Goal: Task Accomplishment & Management: Manage account settings

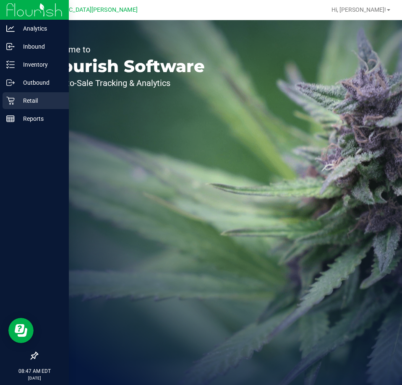
click at [25, 99] on p "Retail" at bounding box center [40, 101] width 50 height 10
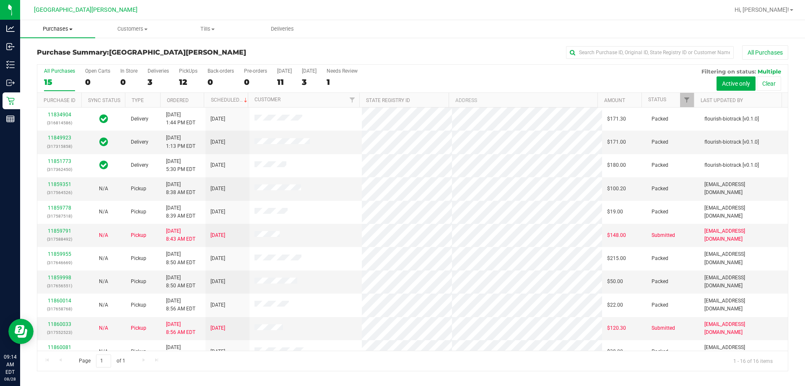
click at [59, 28] on span "Purchases" at bounding box center [57, 29] width 75 height 8
click at [58, 61] on span "Fulfillment" at bounding box center [46, 60] width 52 height 7
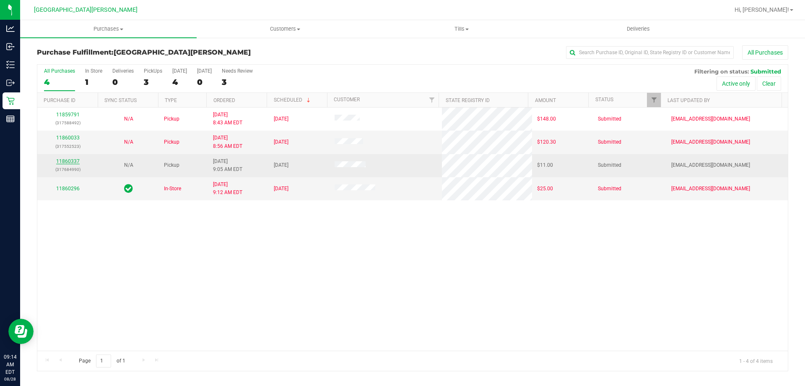
click at [70, 158] on link "11860337" at bounding box center [67, 161] width 23 height 6
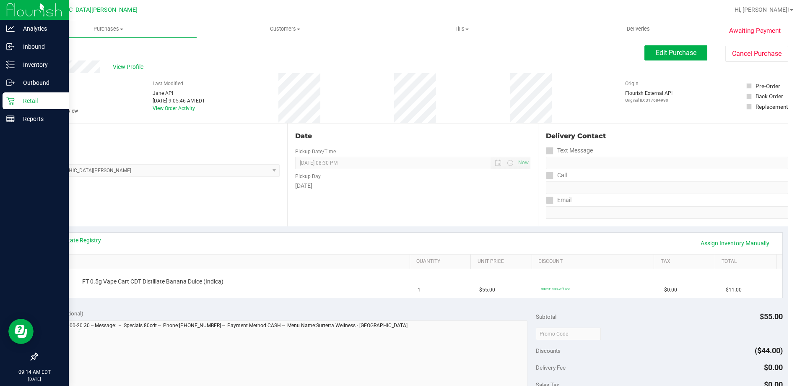
click at [8, 98] on icon at bounding box center [10, 101] width 8 height 8
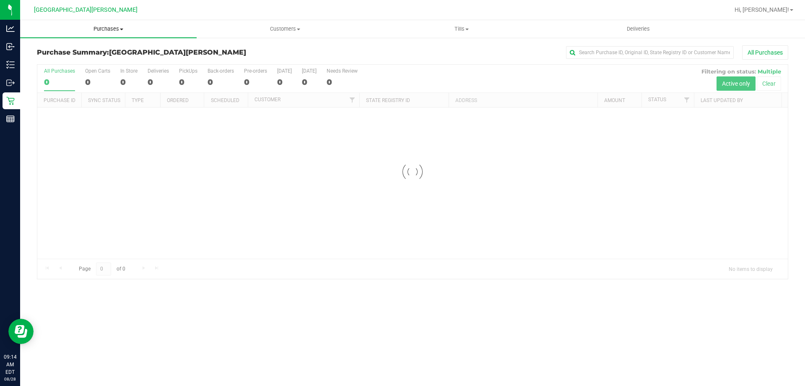
click at [112, 29] on span "Purchases" at bounding box center [108, 29] width 177 height 8
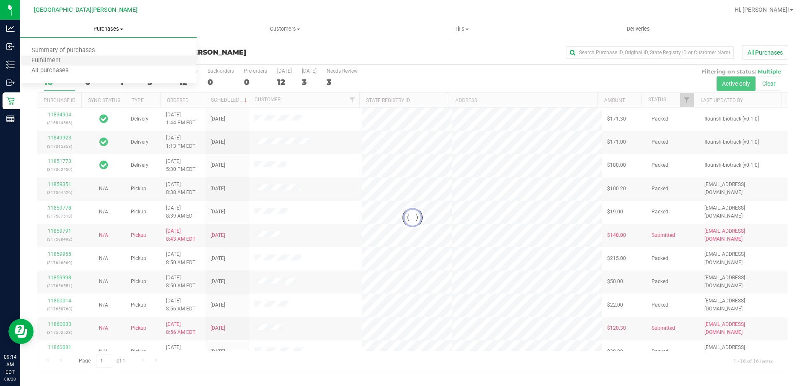
click at [73, 59] on li "Fulfillment" at bounding box center [108, 61] width 177 height 10
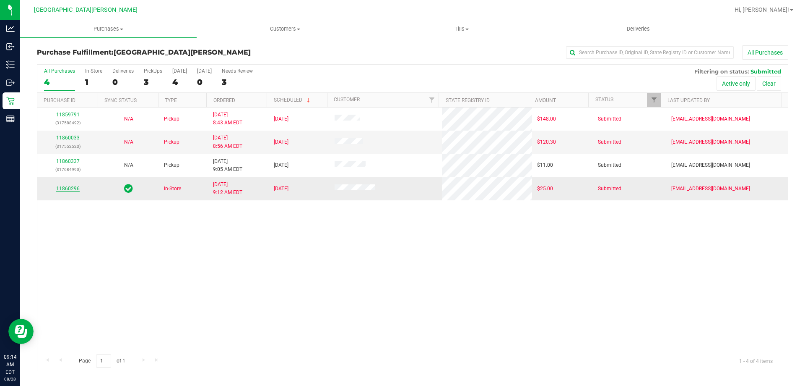
click at [65, 190] on link "11860296" at bounding box center [67, 188] width 23 height 6
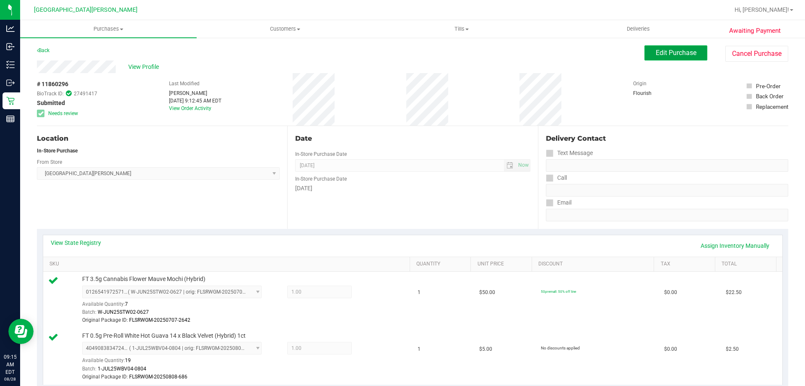
click at [401, 56] on span "Edit Purchase" at bounding box center [676, 53] width 41 height 8
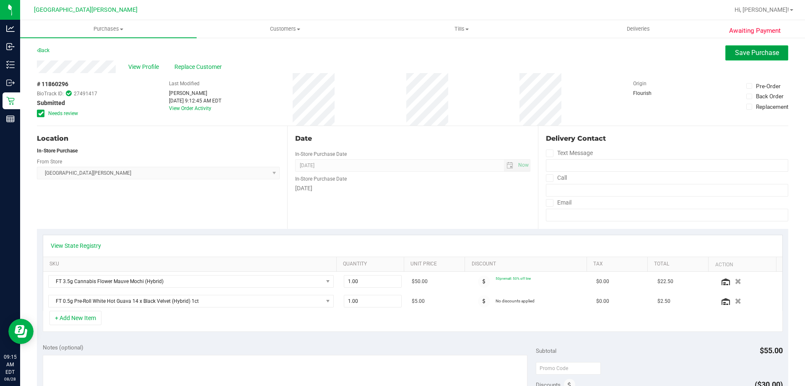
click at [401, 59] on button "Save Purchase" at bounding box center [757, 52] width 63 height 15
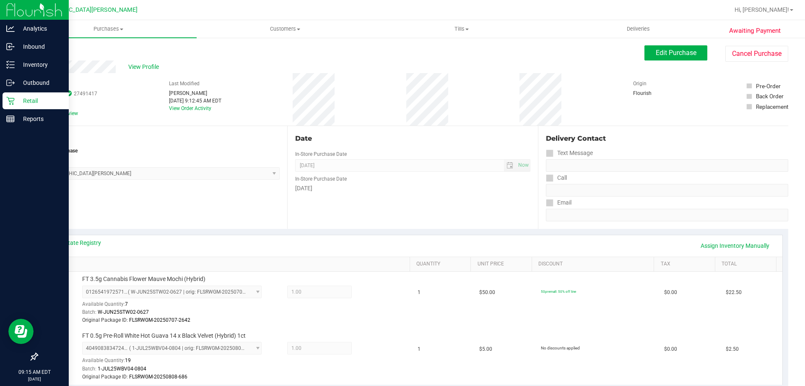
click at [4, 100] on div "Retail" at bounding box center [36, 100] width 66 height 17
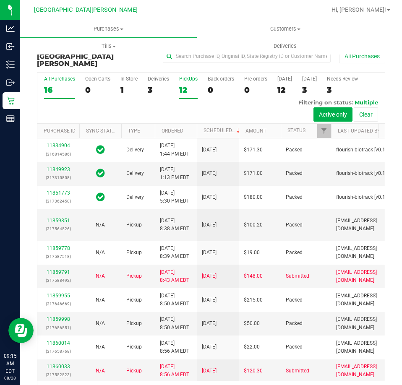
click at [182, 85] on div "12" at bounding box center [188, 90] width 18 height 10
click at [0, 0] on input "PickUps 12" at bounding box center [0, 0] width 0 height 0
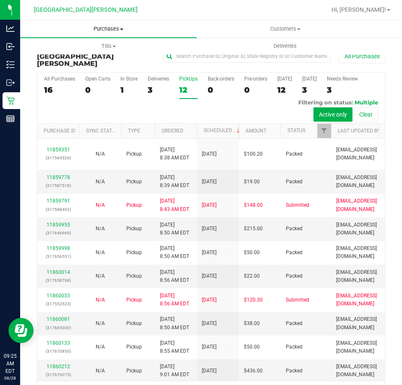
click at [108, 31] on span "Purchases" at bounding box center [108, 29] width 177 height 8
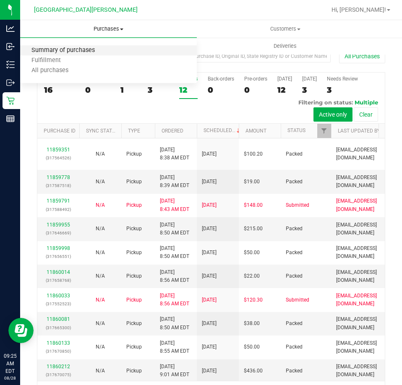
click at [82, 49] on span "Summary of purchases" at bounding box center [63, 50] width 86 height 7
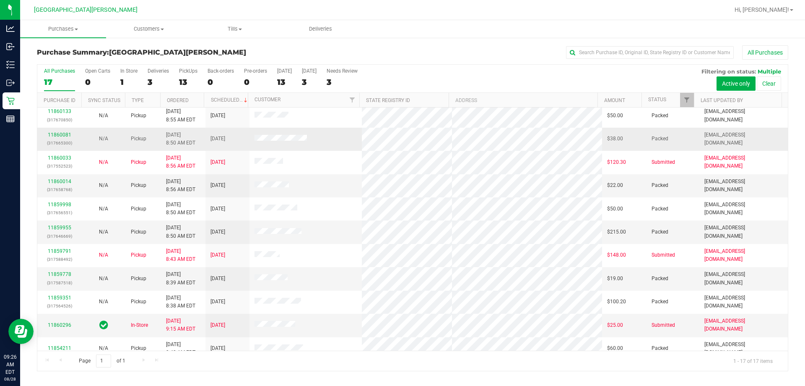
scroll to position [152, 0]
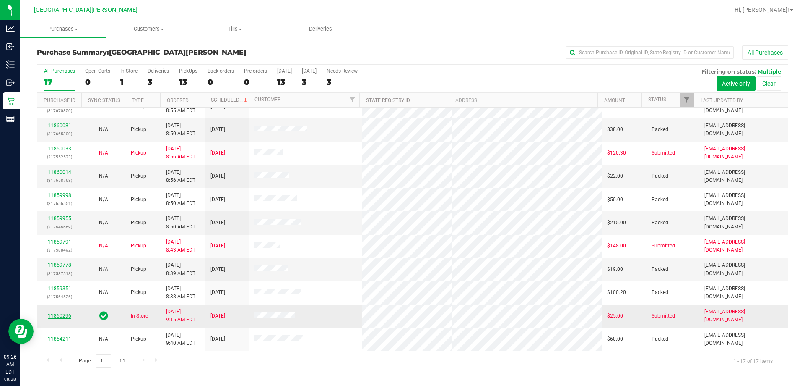
click at [60, 316] on link "11860296" at bounding box center [59, 316] width 23 height 6
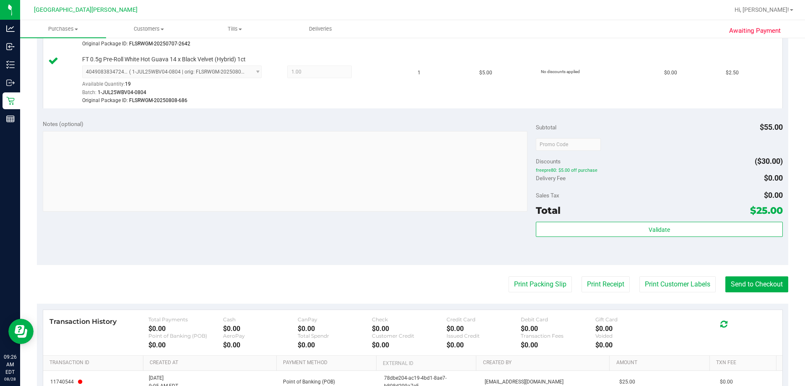
scroll to position [336, 0]
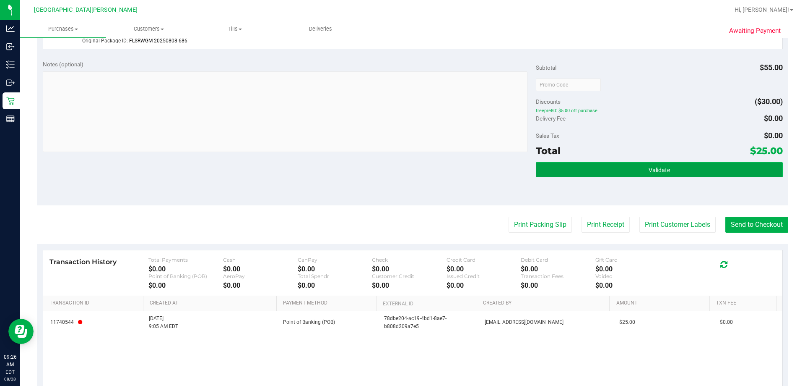
click at [401, 172] on button "Validate" at bounding box center [659, 169] width 247 height 15
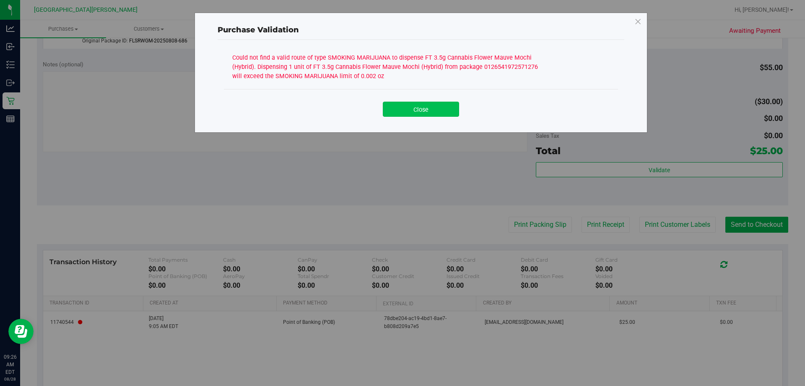
click at [401, 109] on button "Close" at bounding box center [421, 109] width 76 height 15
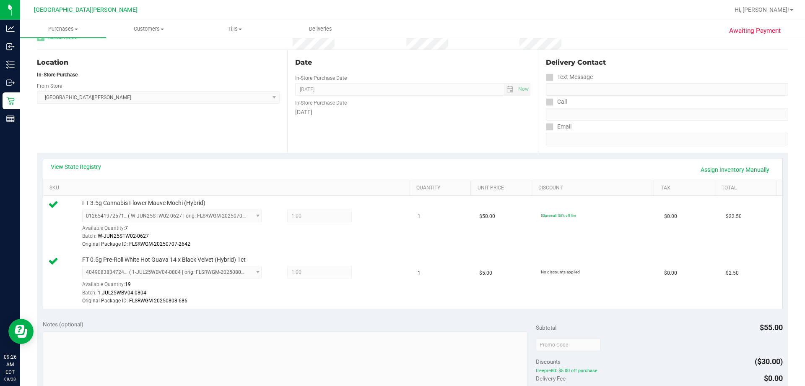
scroll to position [0, 0]
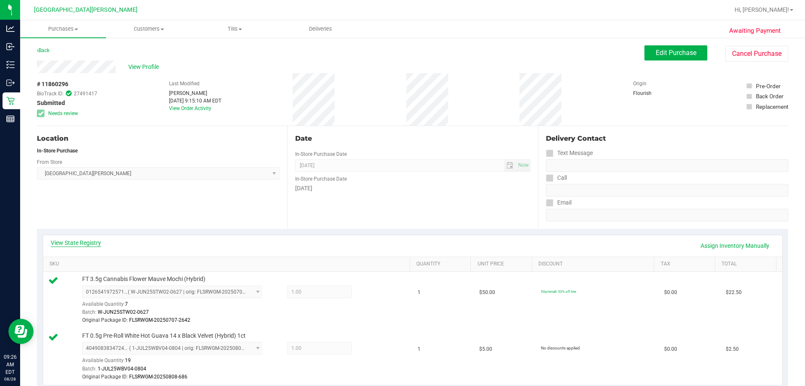
click at [85, 240] on link "View State Registry" at bounding box center [76, 242] width 50 height 8
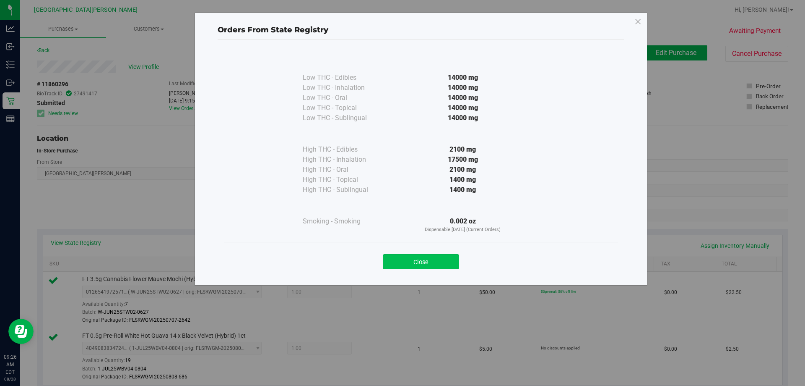
click at [401, 260] on button "Close" at bounding box center [421, 261] width 76 height 15
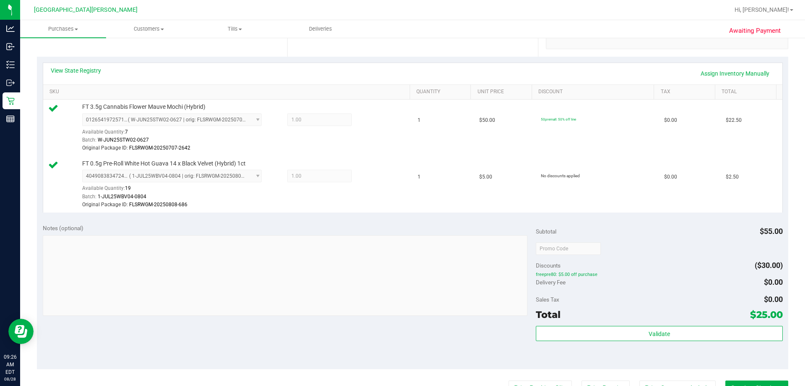
scroll to position [284, 0]
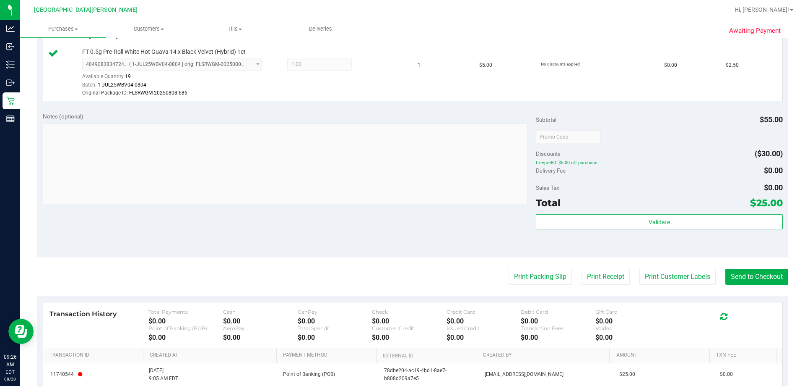
click at [401, 208] on div "Notes (optional) Subtotal $55.00 Discounts ($30.00) freepre80: $5.00 off purcha…" at bounding box center [413, 181] width 752 height 151
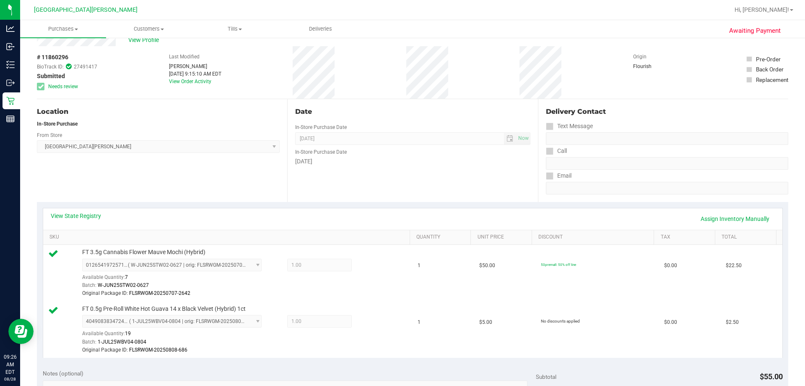
scroll to position [0, 0]
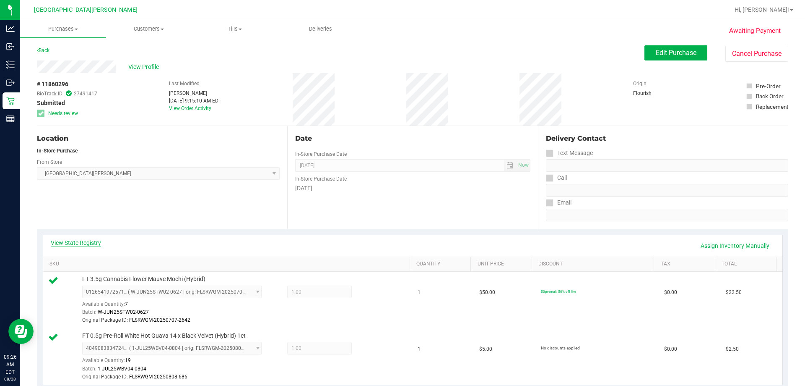
click at [80, 240] on link "View State Registry" at bounding box center [76, 242] width 50 height 8
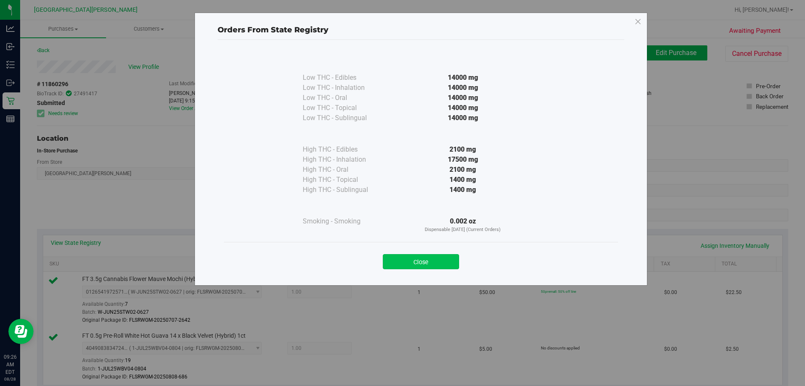
click at [401, 258] on button "Close" at bounding box center [421, 261] width 76 height 15
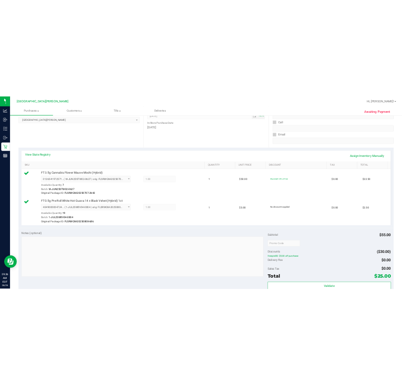
scroll to position [210, 0]
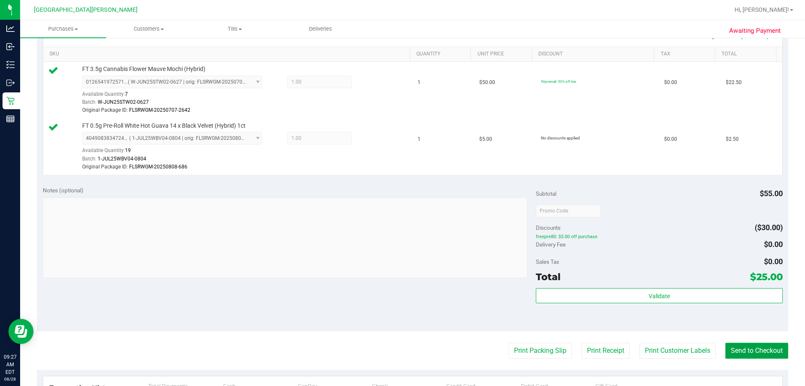
click at [401, 349] on button "Send to Checkout" at bounding box center [757, 350] width 63 height 16
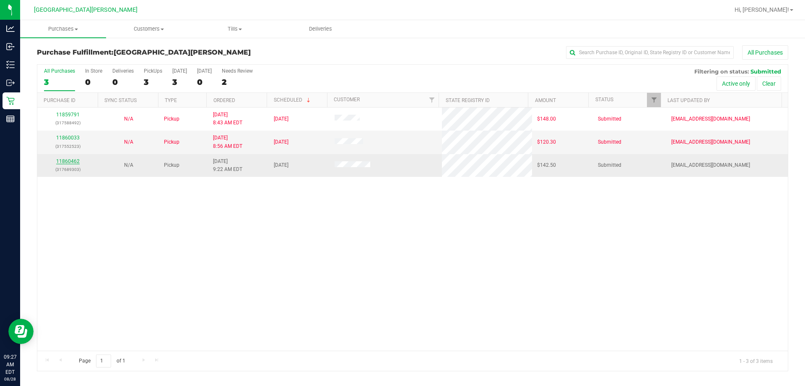
click at [69, 162] on link "11860462" at bounding box center [67, 161] width 23 height 6
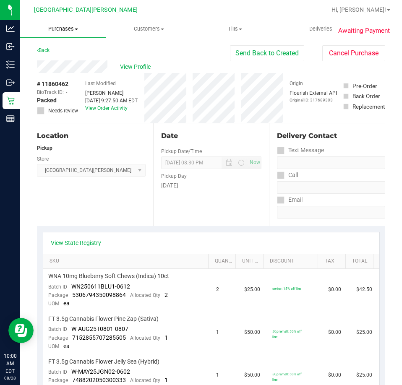
click at [73, 30] on span "Purchases" at bounding box center [63, 29] width 86 height 8
click at [44, 61] on span "Fulfillment" at bounding box center [46, 60] width 52 height 7
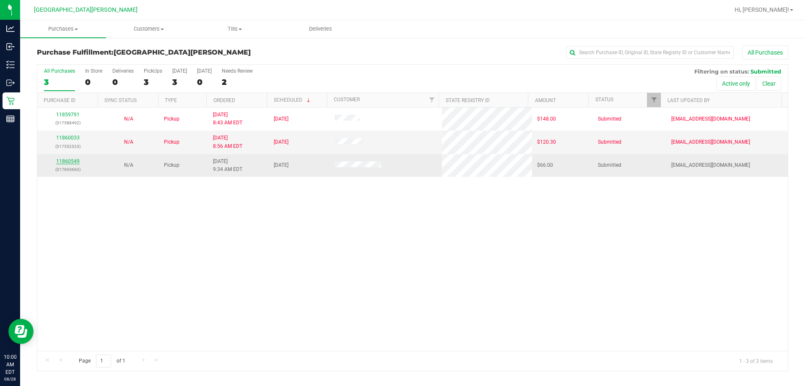
click at [58, 162] on link "11860549" at bounding box center [67, 161] width 23 height 6
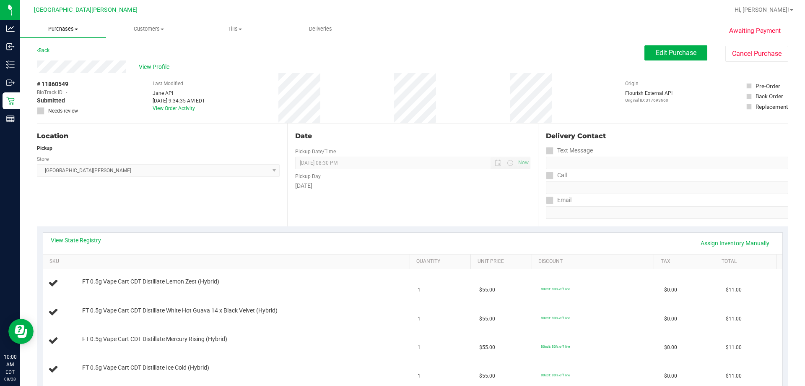
click at [61, 28] on span "Purchases" at bounding box center [63, 29] width 86 height 8
click at [70, 57] on span "Fulfillment" at bounding box center [46, 60] width 52 height 7
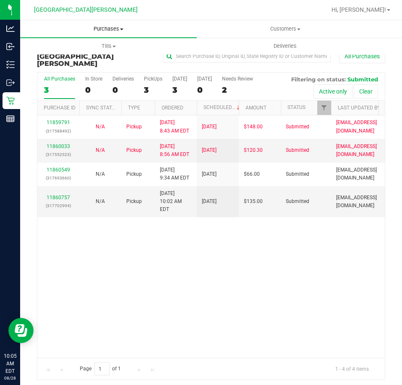
click at [110, 36] on uib-tab-heading "Purchases Summary of purchases Fulfillment All purchases" at bounding box center [108, 29] width 177 height 18
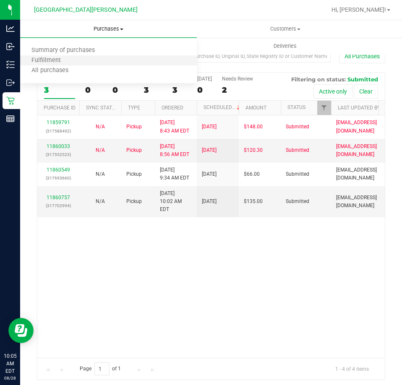
click at [72, 64] on li "Fulfillment" at bounding box center [108, 61] width 177 height 10
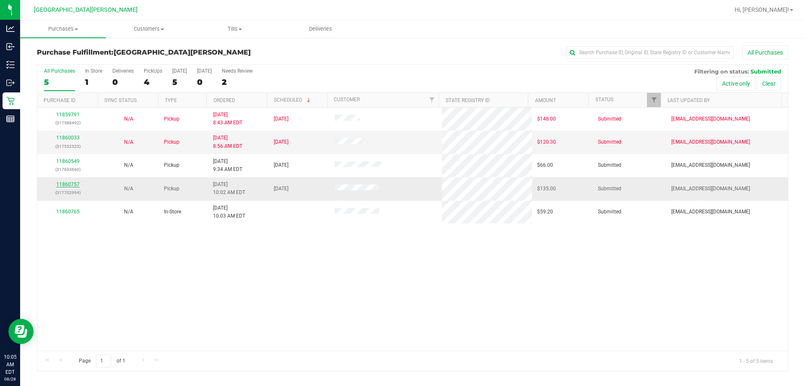
click at [66, 186] on link "11860757" at bounding box center [67, 184] width 23 height 6
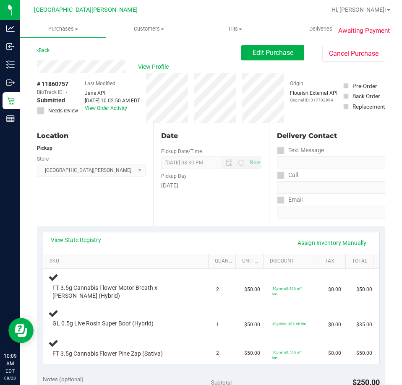
click at [68, 53] on div "Back Edit Purchase Cancel Purchase" at bounding box center [211, 52] width 348 height 15
click at [63, 23] on uib-tab-heading "Purchases Summary of purchases Fulfillment All purchases" at bounding box center [63, 29] width 86 height 18
click at [56, 58] on span "Fulfillment" at bounding box center [46, 60] width 52 height 7
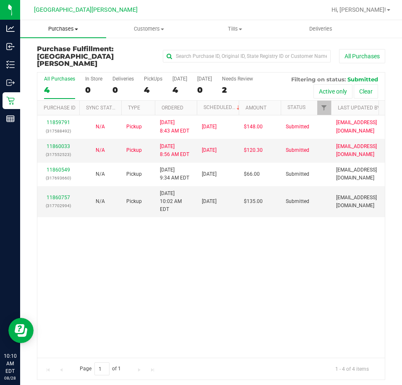
click at [52, 26] on span "Purchases" at bounding box center [63, 29] width 86 height 8
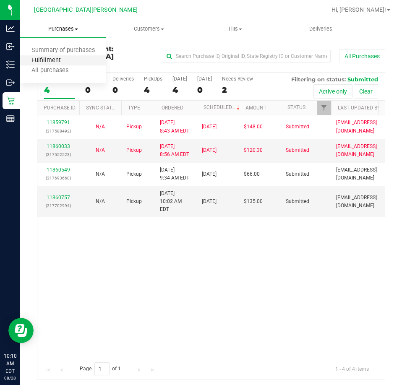
click at [48, 64] on span "Fulfillment" at bounding box center [46, 60] width 52 height 7
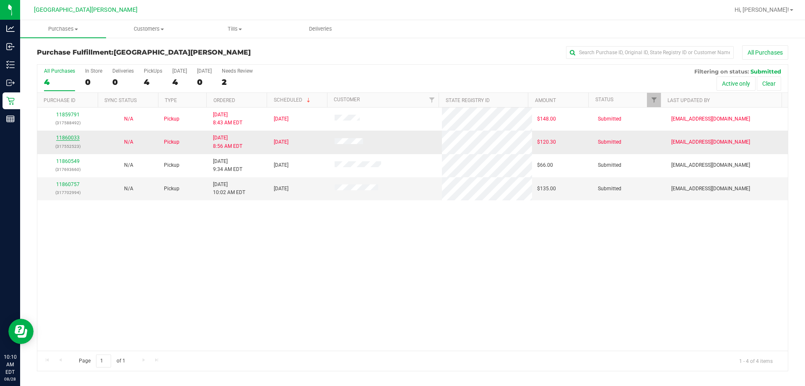
click at [65, 135] on link "11860033" at bounding box center [67, 138] width 23 height 6
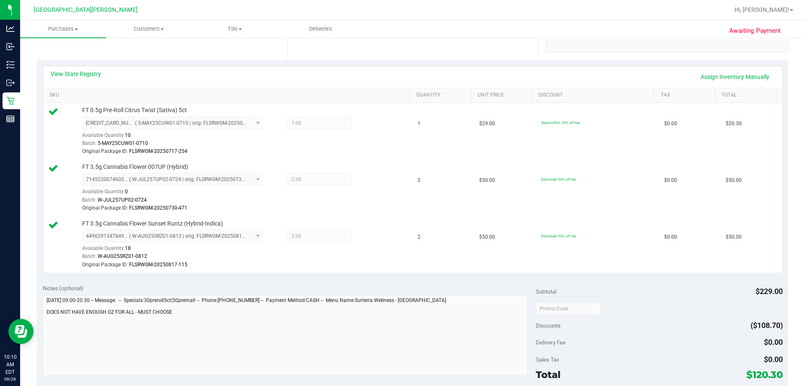
scroll to position [42, 0]
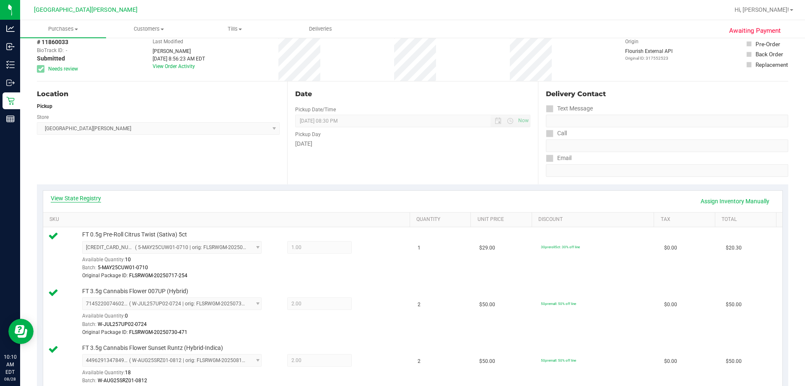
click at [91, 195] on link "View State Registry" at bounding box center [76, 198] width 50 height 8
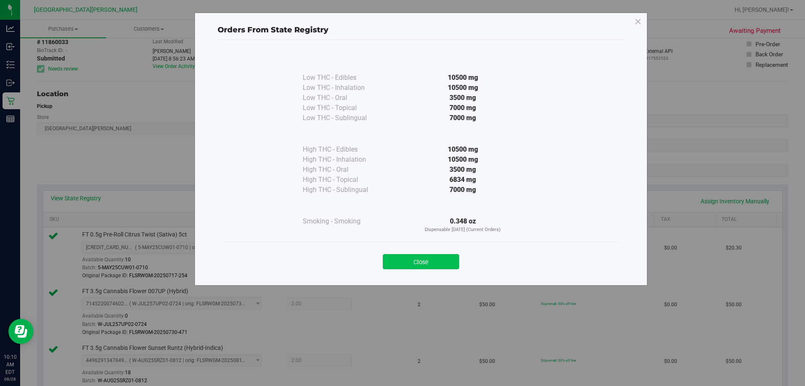
click at [401, 263] on button "Close" at bounding box center [421, 261] width 76 height 15
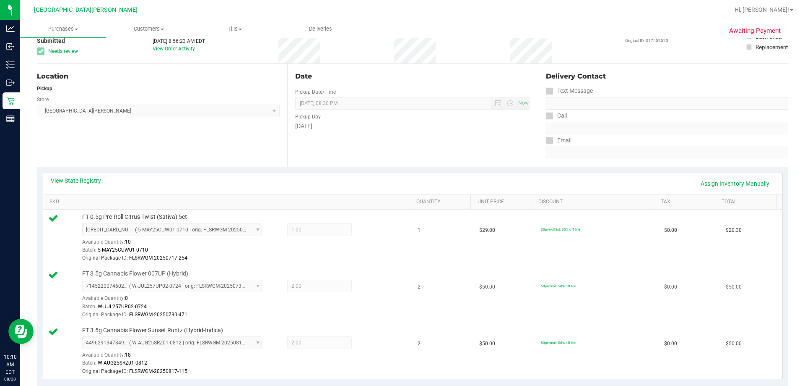
scroll to position [0, 0]
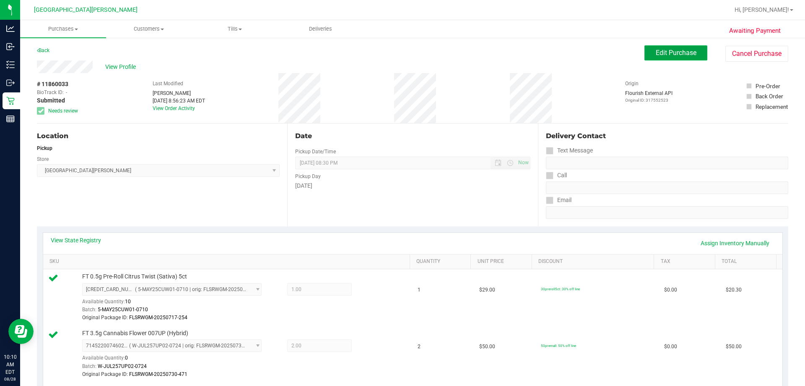
click at [401, 47] on button "Edit Purchase" at bounding box center [676, 52] width 63 height 15
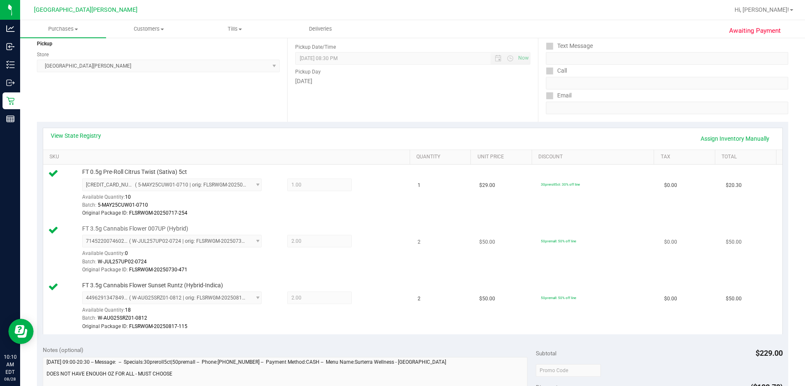
scroll to position [126, 0]
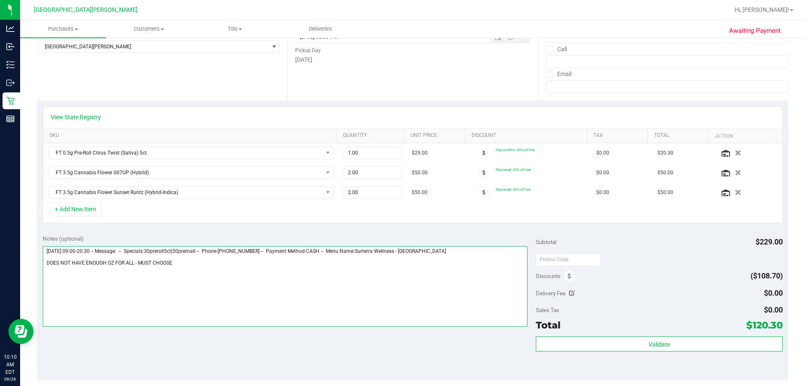
click at [401, 289] on textarea at bounding box center [285, 286] width 485 height 81
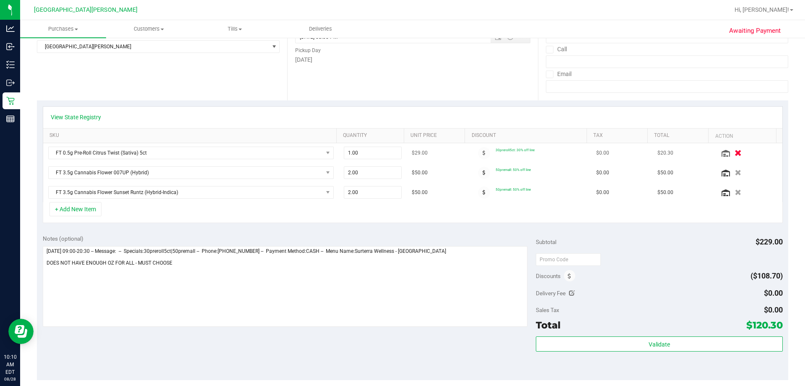
click at [401, 151] on icon "button" at bounding box center [738, 153] width 7 height 6
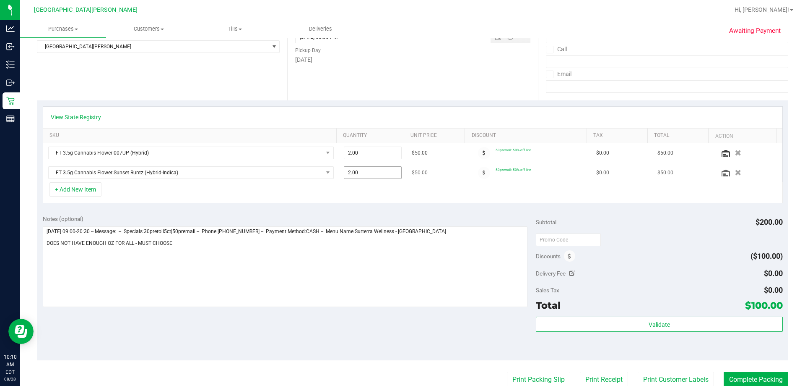
click at [357, 174] on span "2.00 2" at bounding box center [373, 172] width 58 height 13
click at [357, 174] on input "2" at bounding box center [372, 173] width 57 height 12
type input "1"
type input "2.00"
click at [401, 200] on div "+ Add New Item" at bounding box center [413, 192] width 740 height 21
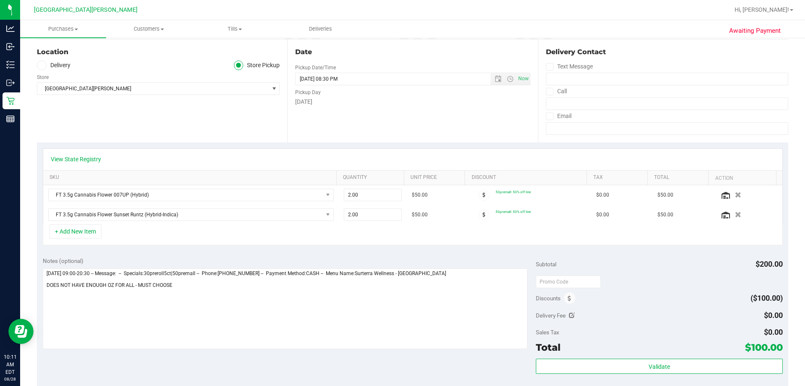
scroll to position [42, 0]
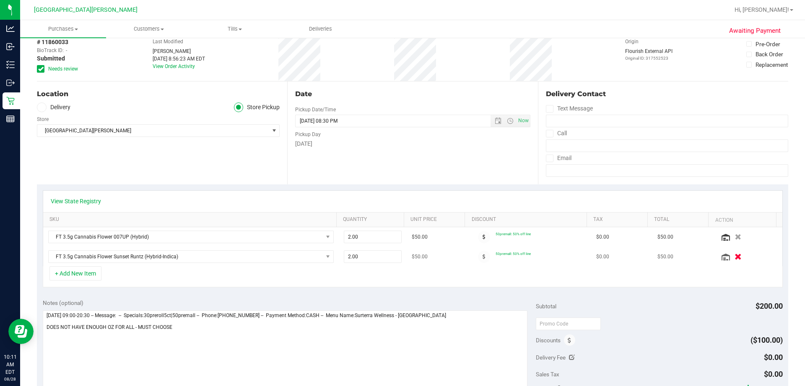
click at [401, 258] on icon "button" at bounding box center [738, 256] width 7 height 6
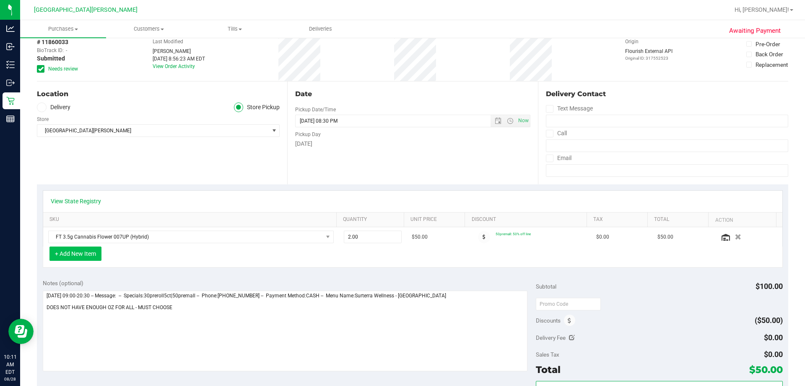
click at [91, 250] on button "+ Add New Item" at bounding box center [75, 253] width 52 height 14
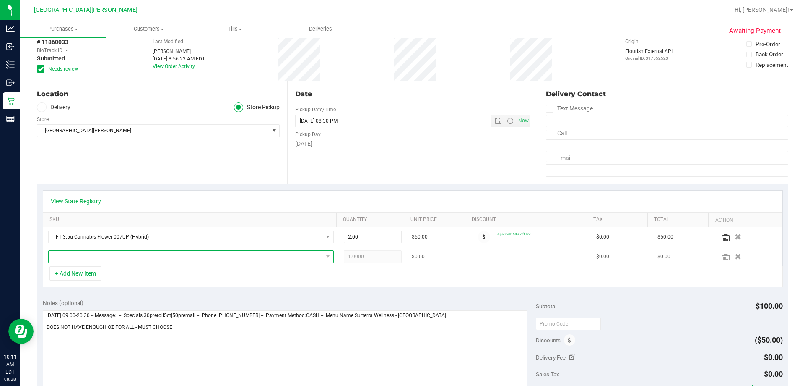
click at [89, 258] on span "NO DATA FOUND" at bounding box center [186, 256] width 274 height 12
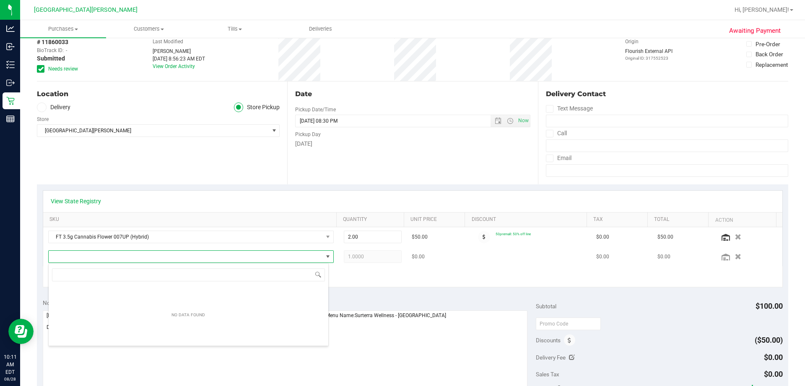
scroll to position [13, 278]
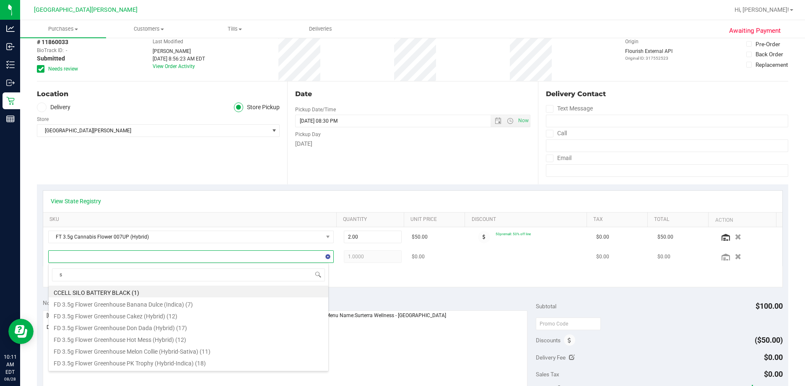
type input "sr"
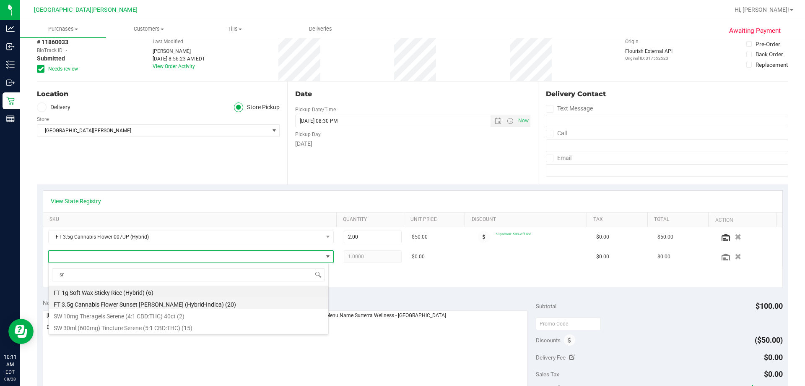
click at [109, 305] on li "FT 3.5g Cannabis Flower Sunset [PERSON_NAME] (Hybrid-Indica) (20)" at bounding box center [189, 303] width 280 height 12
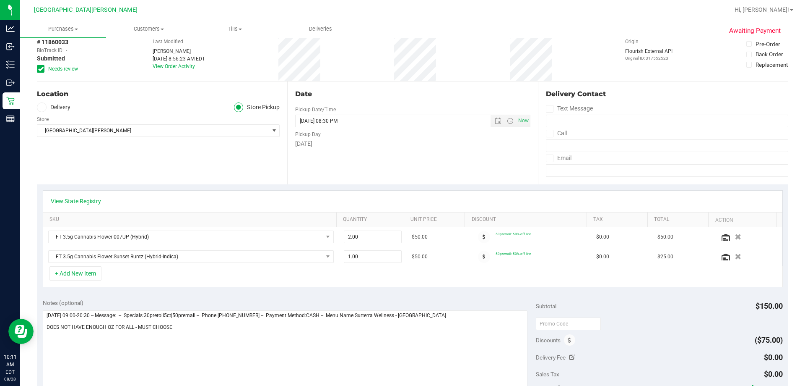
click at [401, 278] on div "+ Add New Item" at bounding box center [413, 276] width 740 height 21
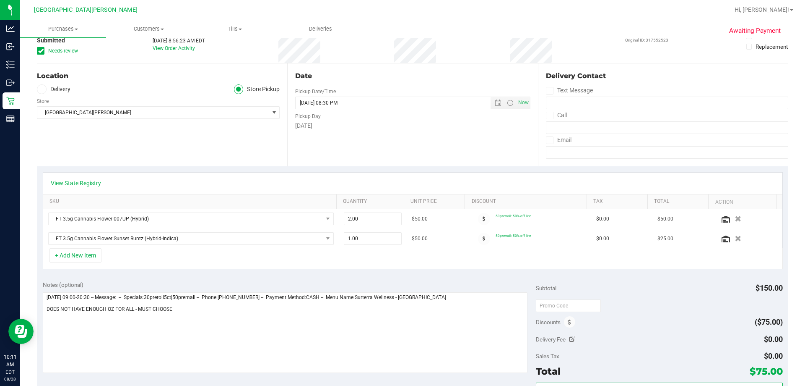
scroll to position [0, 0]
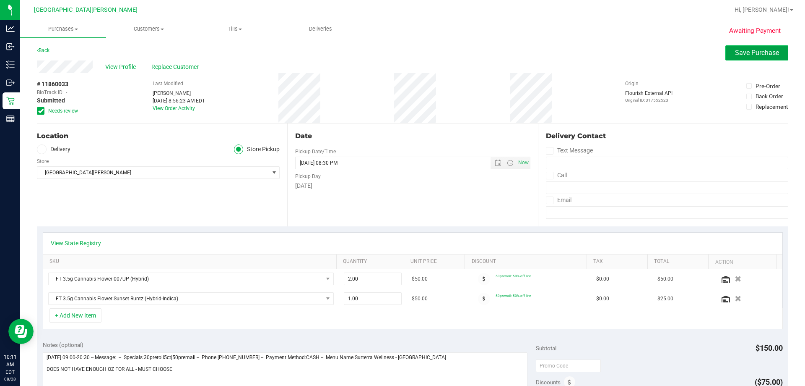
click at [401, 54] on span "Save Purchase" at bounding box center [757, 53] width 44 height 8
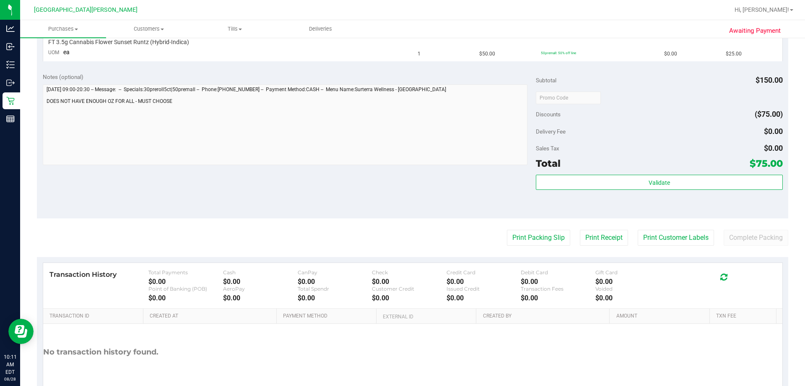
scroll to position [323, 0]
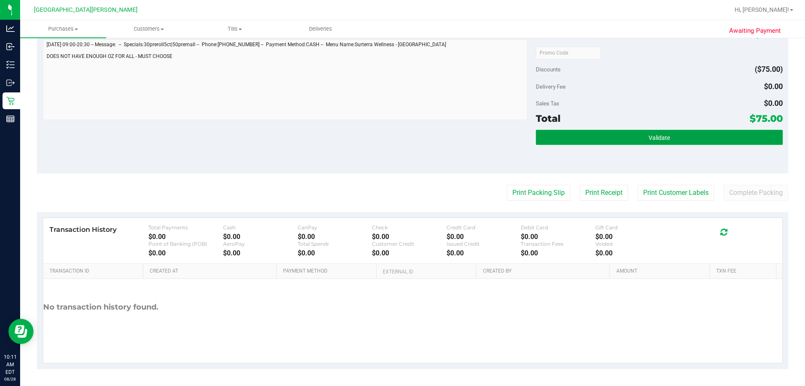
click at [401, 138] on button "Validate" at bounding box center [659, 137] width 247 height 15
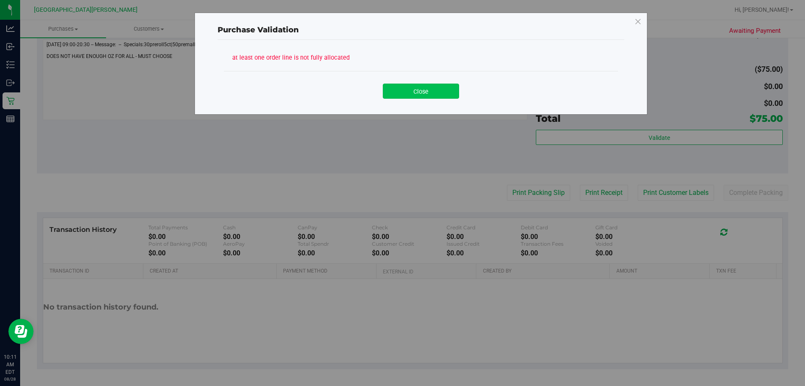
click at [401, 89] on button "Close" at bounding box center [421, 90] width 76 height 15
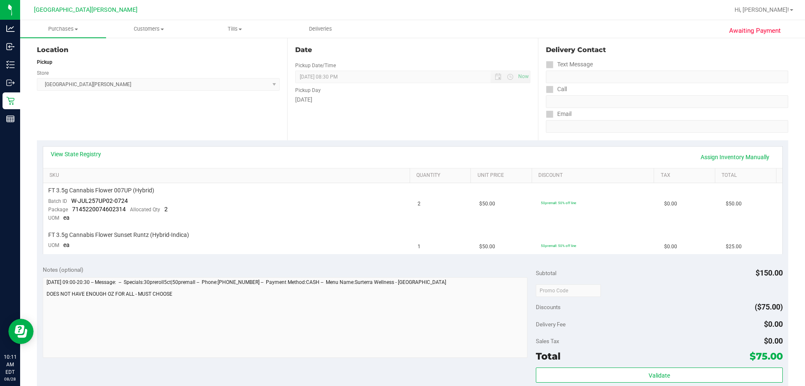
scroll to position [0, 0]
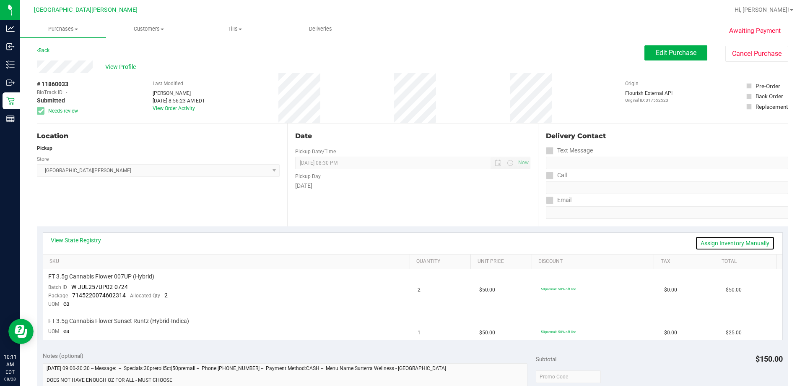
click at [401, 240] on link "Assign Inventory Manually" at bounding box center [736, 243] width 80 height 14
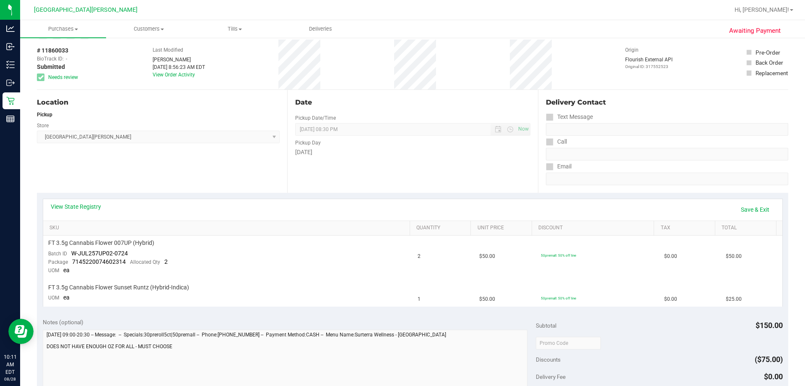
scroll to position [84, 0]
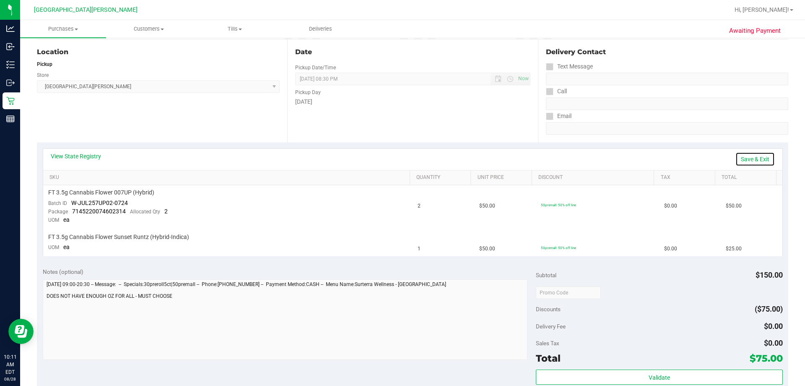
click at [401, 156] on link "Save & Exit" at bounding box center [755, 159] width 39 height 14
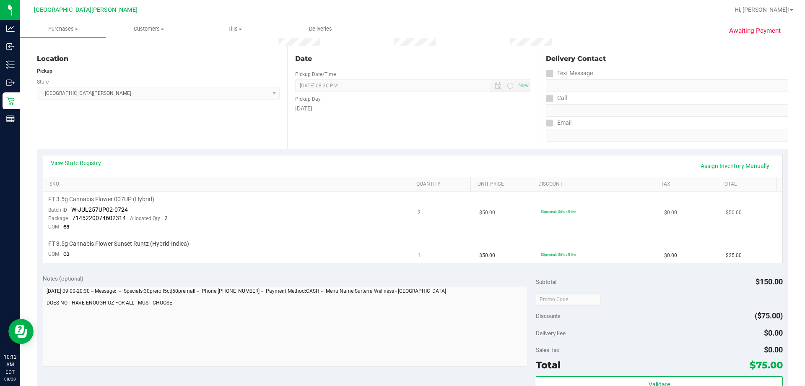
scroll to position [126, 0]
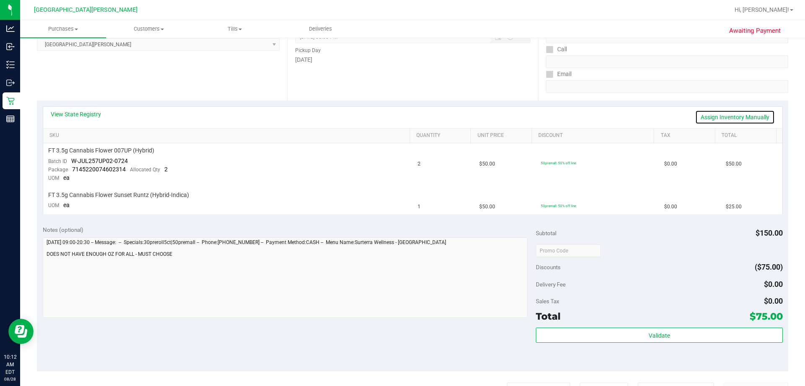
click at [401, 122] on link "Assign Inventory Manually" at bounding box center [736, 117] width 80 height 14
click at [401, 188] on td "FT 3.5g Cannabis Flower Sunset [PERSON_NAME] (Hybrid-Indica) UOM ea" at bounding box center [228, 200] width 370 height 28
click at [401, 115] on link "Save & Exit" at bounding box center [755, 117] width 39 height 14
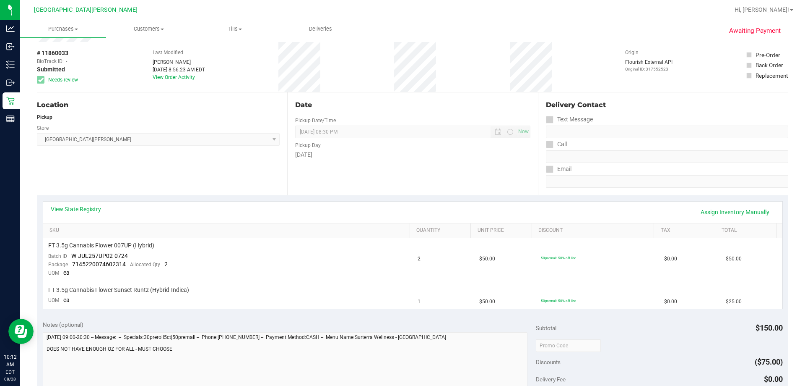
scroll to position [0, 0]
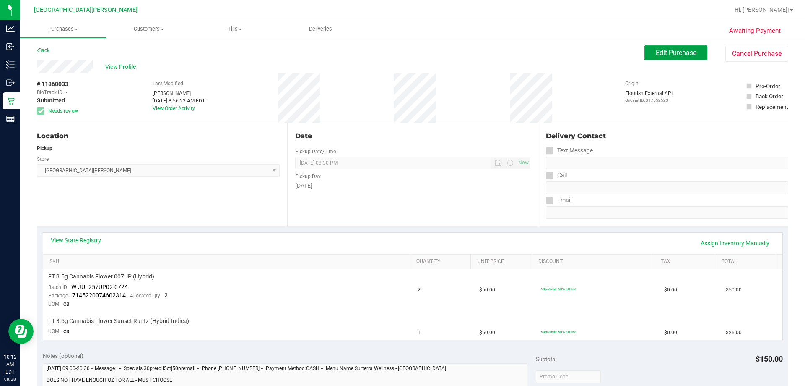
click at [401, 55] on span "Edit Purchase" at bounding box center [676, 53] width 41 height 8
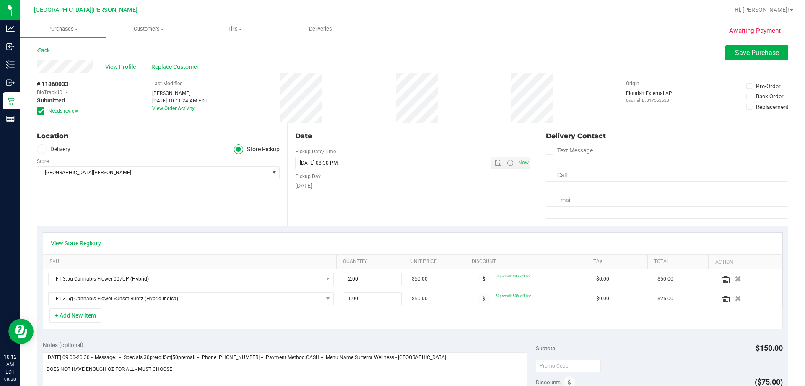
click at [401, 122] on div "# 11860033 BioTrack ID: - Submitted Needs review Last Modified [PERSON_NAME] [D…" at bounding box center [413, 98] width 752 height 50
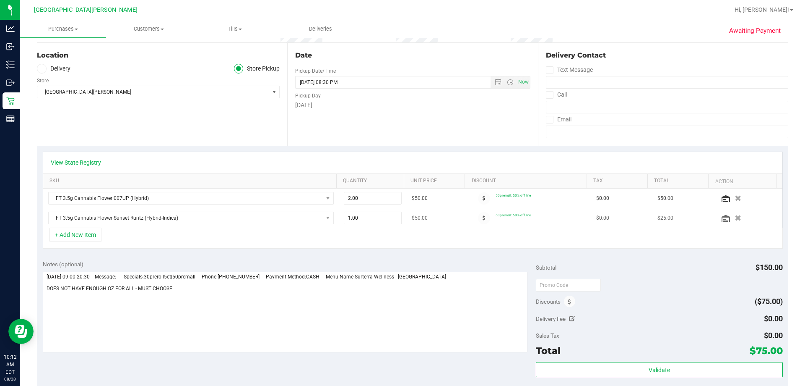
scroll to position [84, 0]
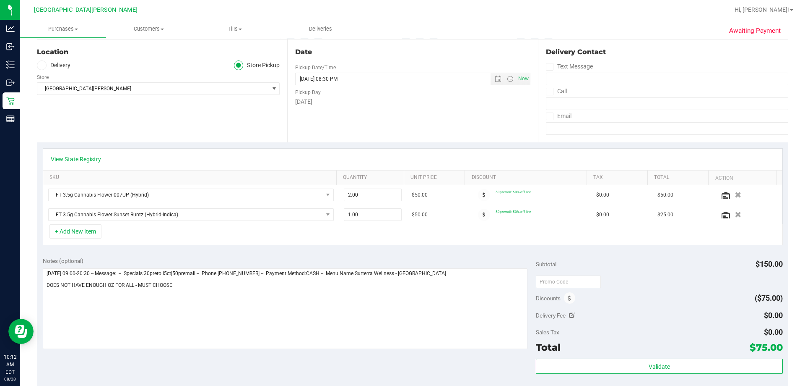
click at [401, 239] on div "+ Add New Item" at bounding box center [413, 234] width 740 height 21
click at [401, 192] on icon "button" at bounding box center [738, 195] width 7 height 6
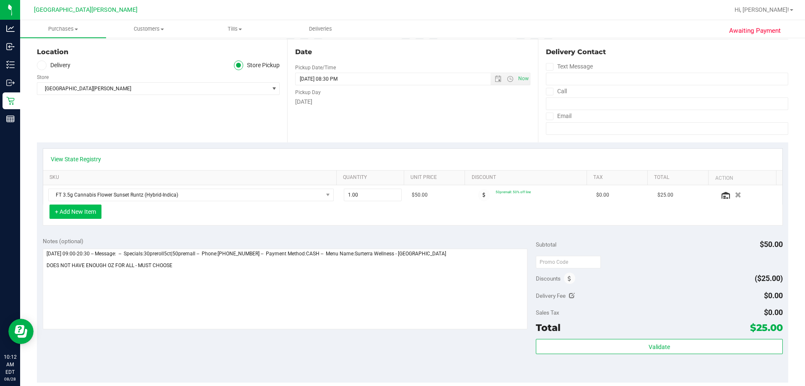
click at [93, 214] on button "+ Add New Item" at bounding box center [75, 211] width 52 height 14
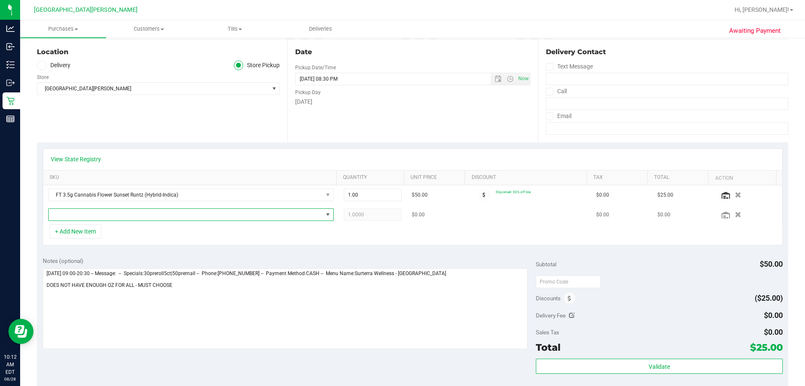
click at [104, 212] on span "NO DATA FOUND" at bounding box center [186, 214] width 274 height 12
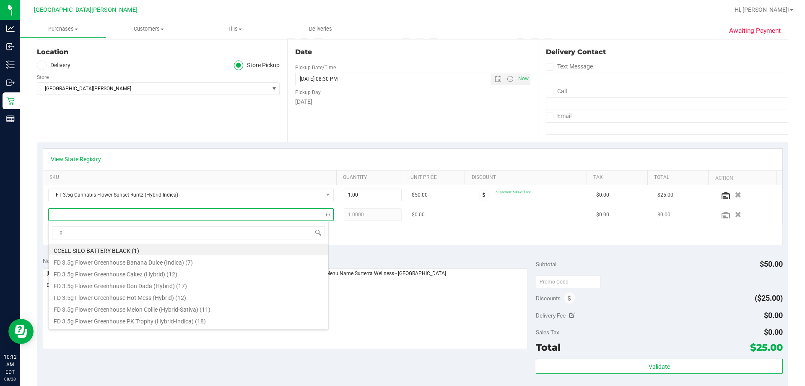
scroll to position [13, 278]
type input "p"
type input "007"
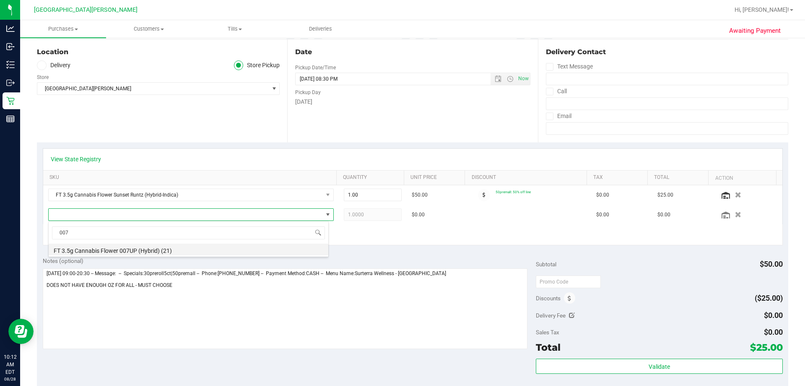
click at [106, 251] on li "FT 3.5g Cannabis Flower 007UP (Hybrid) (21)" at bounding box center [189, 249] width 280 height 12
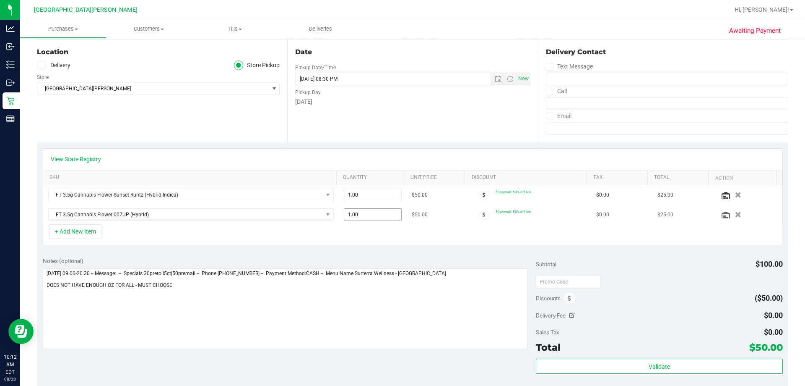
click at [356, 217] on span "1.00 1" at bounding box center [373, 214] width 58 height 13
click at [356, 217] on input "1" at bounding box center [372, 214] width 57 height 12
type input "2"
type input "2.00"
click at [358, 227] on div "+ Add New Item" at bounding box center [413, 234] width 740 height 21
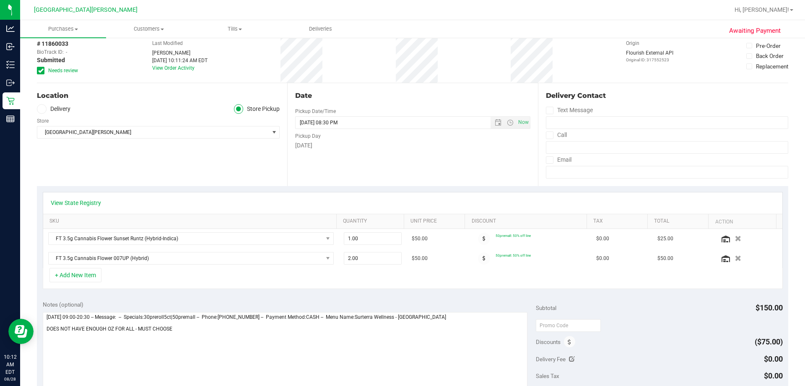
scroll to position [0, 0]
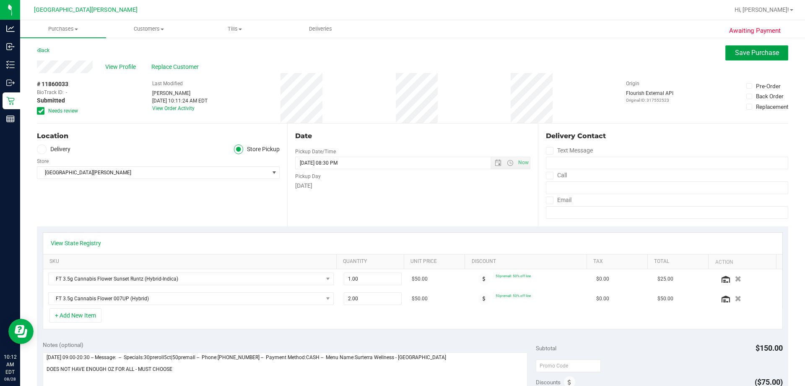
click at [401, 53] on span "Save Purchase" at bounding box center [757, 53] width 44 height 8
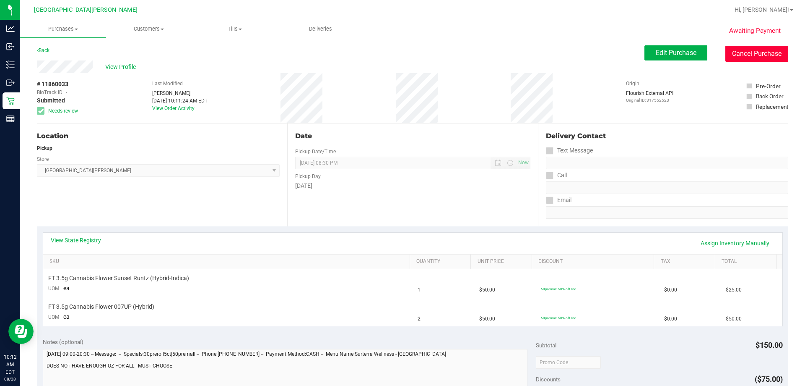
click at [401, 61] on button "Cancel Purchase" at bounding box center [757, 54] width 63 height 16
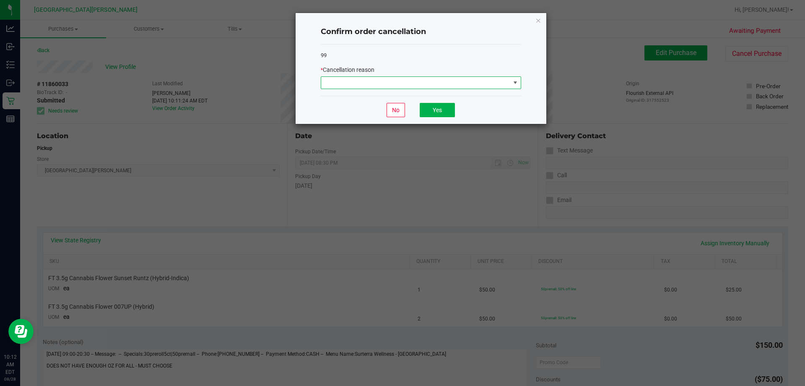
click at [401, 88] on span at bounding box center [415, 83] width 189 height 12
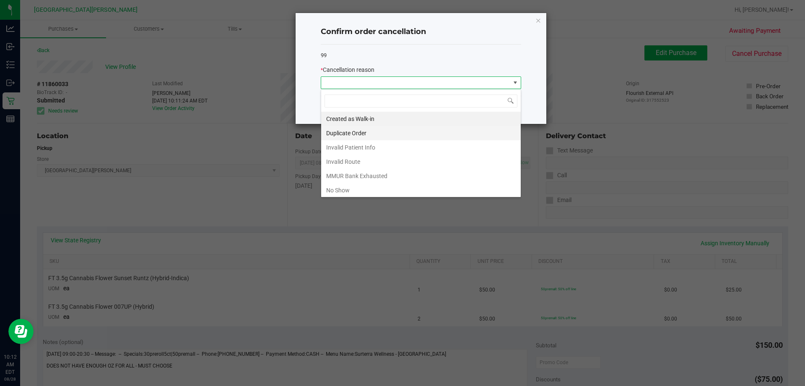
scroll to position [13, 201]
click at [375, 177] on li "MMUR Bank Exhausted" at bounding box center [421, 176] width 200 height 14
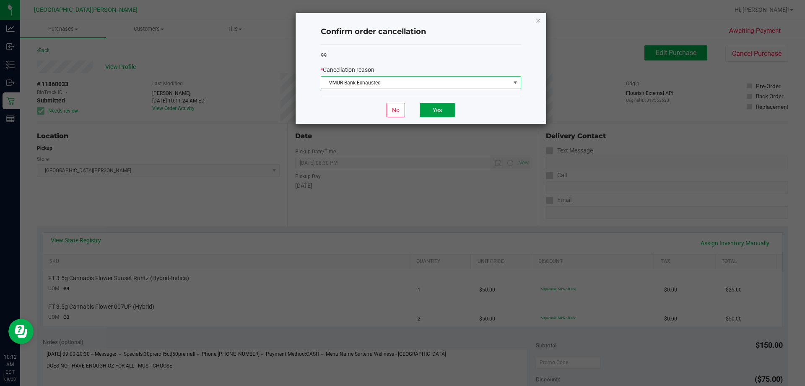
click at [401, 116] on button "Yes" at bounding box center [437, 110] width 35 height 14
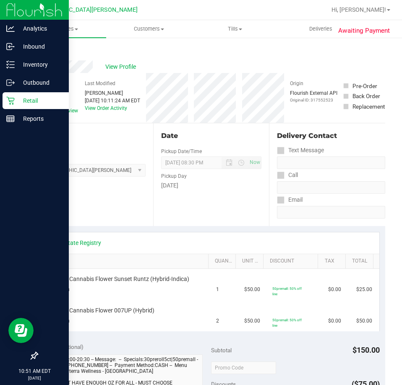
drag, startPoint x: 16, startPoint y: 100, endPoint x: 61, endPoint y: 108, distance: 46.3
click at [16, 100] on p "Retail" at bounding box center [40, 101] width 50 height 10
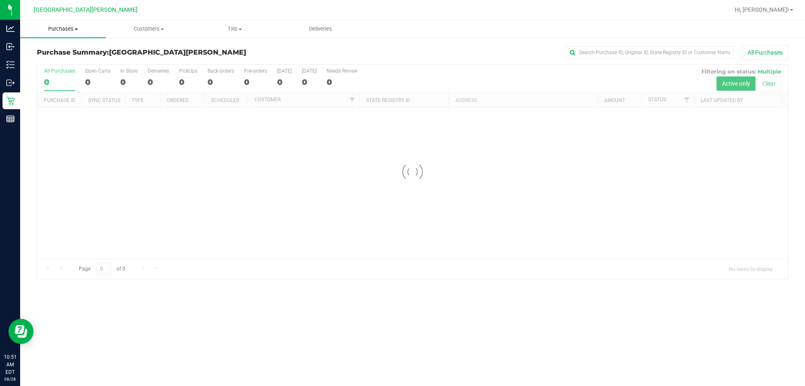
click at [67, 31] on span "Purchases" at bounding box center [63, 29] width 86 height 8
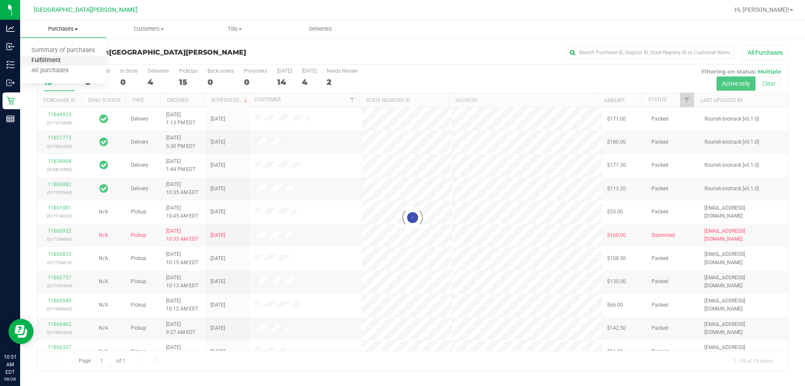
click at [52, 62] on span "Fulfillment" at bounding box center [46, 60] width 52 height 7
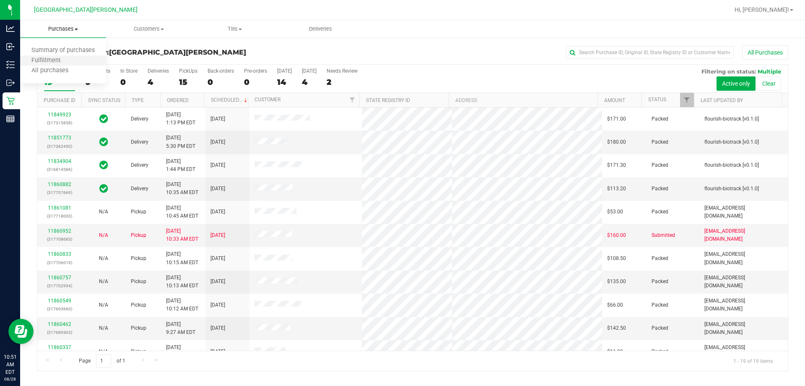
click at [66, 56] on li "Fulfillment" at bounding box center [63, 61] width 86 height 10
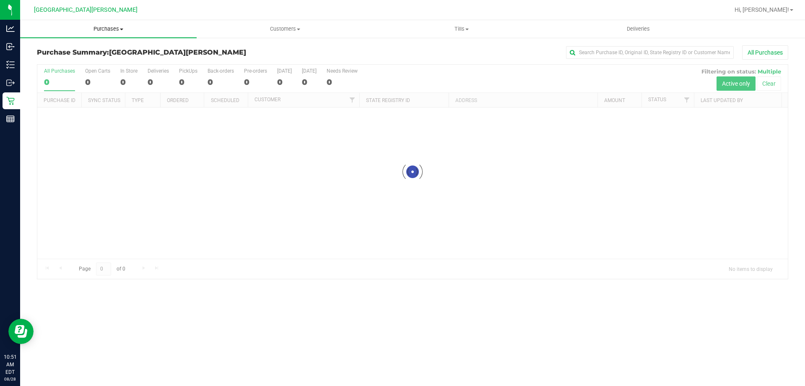
click at [101, 31] on span "Purchases" at bounding box center [108, 29] width 177 height 8
click at [73, 58] on li "Fulfillment" at bounding box center [108, 61] width 177 height 10
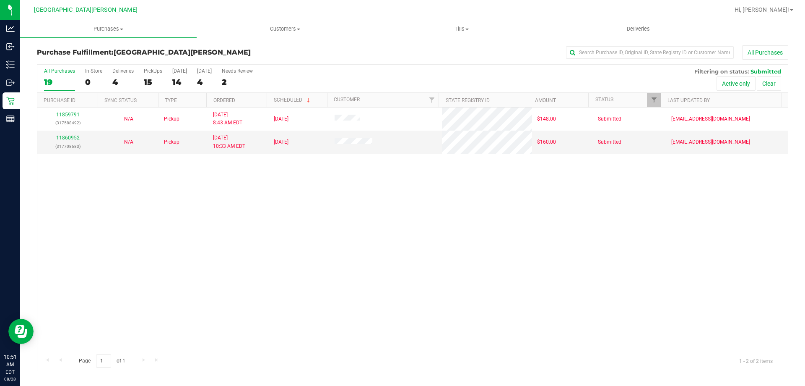
click at [157, 221] on div "11859791 (317588492) N/A Pickup 8/28/2025 8:43 AM EDT 8/28/2025 $148.00 Submitt…" at bounding box center [412, 228] width 751 height 243
click at [68, 137] on link "11860952" at bounding box center [67, 138] width 23 height 6
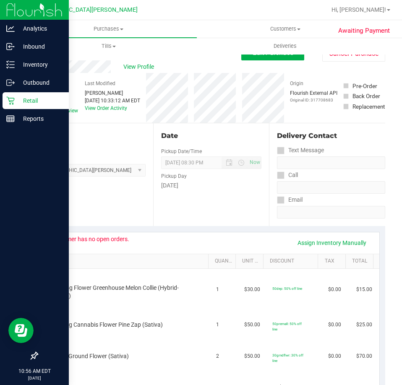
click at [11, 99] on icon at bounding box center [10, 100] width 8 height 8
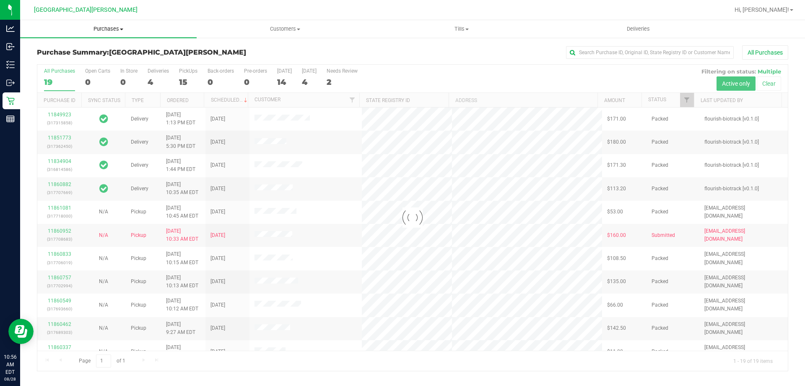
click at [109, 29] on span "Purchases" at bounding box center [108, 29] width 177 height 8
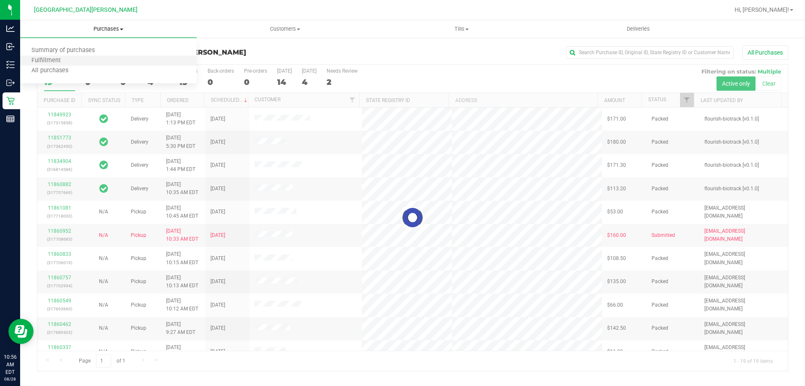
click at [82, 62] on li "Fulfillment" at bounding box center [108, 61] width 177 height 10
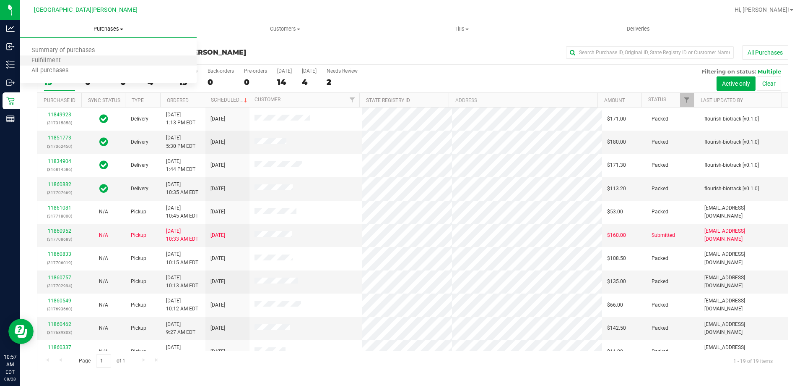
click at [80, 58] on li "Fulfillment" at bounding box center [108, 61] width 177 height 10
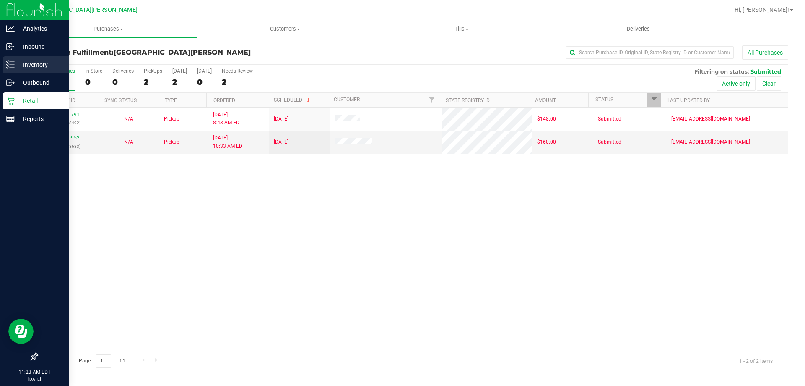
click at [23, 67] on p "Inventory" at bounding box center [40, 65] width 50 height 10
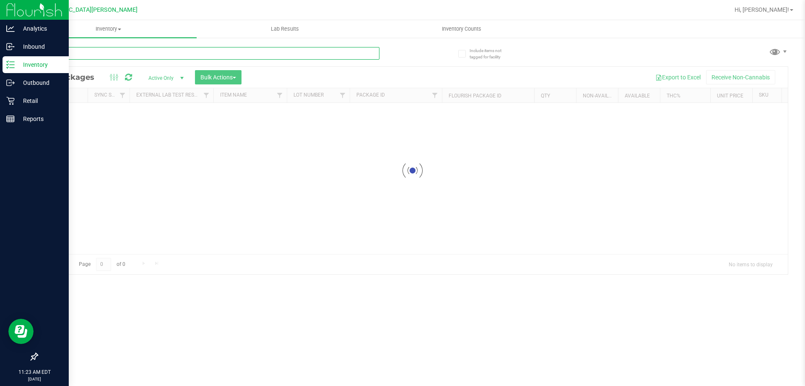
click at [112, 57] on input "text" at bounding box center [208, 53] width 343 height 13
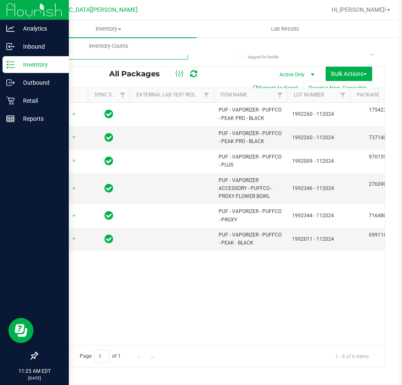
type input "puff"
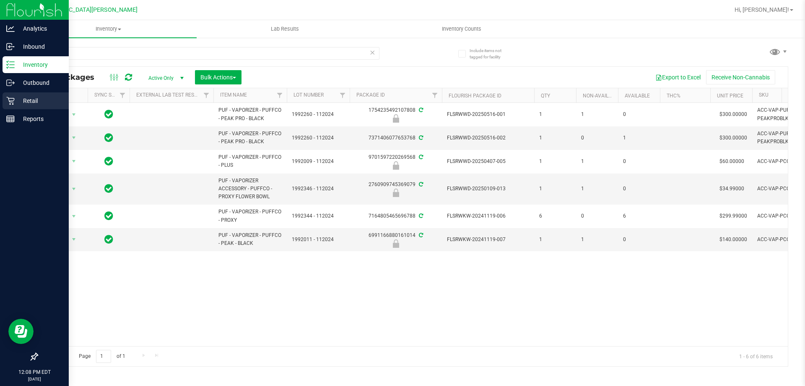
click at [31, 102] on p "Retail" at bounding box center [40, 101] width 50 height 10
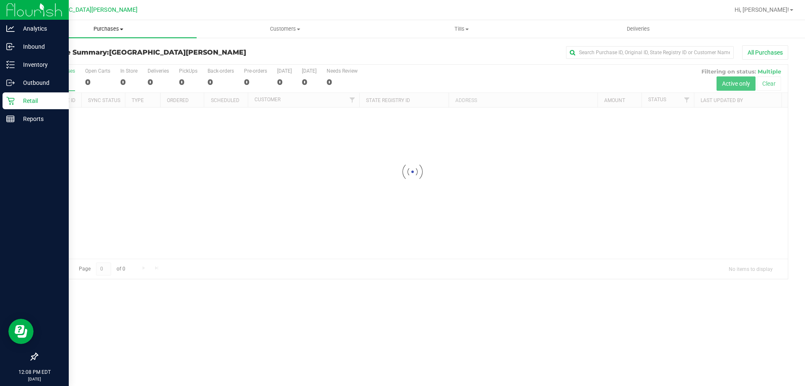
click at [114, 30] on span "Purchases" at bounding box center [108, 29] width 177 height 8
click at [66, 63] on span "Fulfillment" at bounding box center [46, 60] width 52 height 7
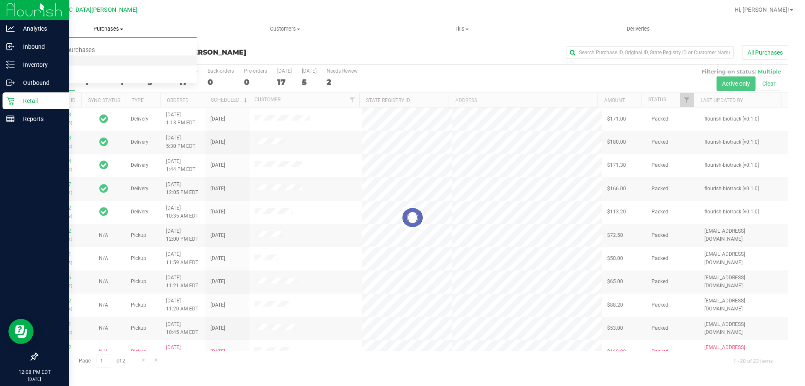
click at [66, 63] on span "Fulfillment" at bounding box center [46, 60] width 52 height 7
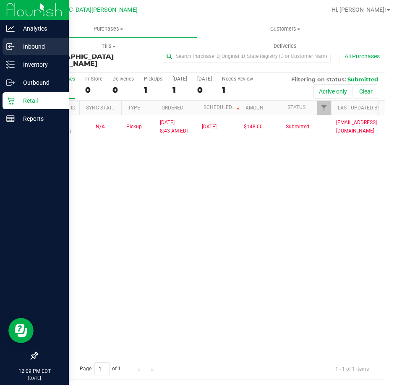
click at [18, 47] on p "Inbound" at bounding box center [40, 47] width 50 height 10
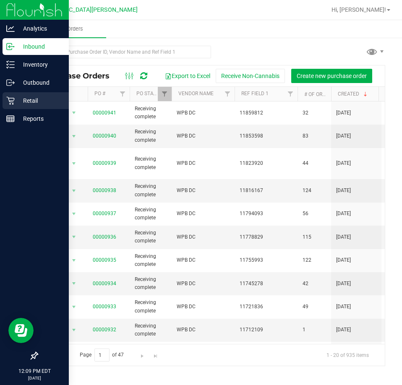
click at [22, 99] on p "Retail" at bounding box center [40, 101] width 50 height 10
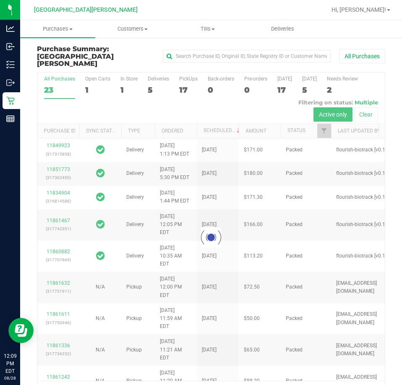
click at [188, 77] on div at bounding box center [210, 238] width 347 height 330
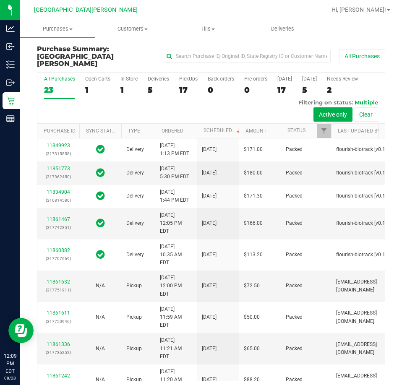
click at [188, 77] on label "PickUps 17" at bounding box center [188, 87] width 18 height 23
click at [0, 0] on input "PickUps 17" at bounding box center [0, 0] width 0 height 0
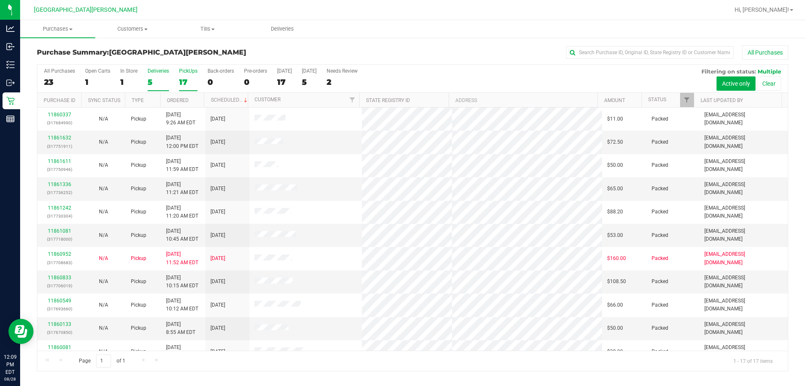
click at [161, 73] on div "Deliveries" at bounding box center [158, 71] width 21 height 6
click at [0, 0] on input "Deliveries 5" at bounding box center [0, 0] width 0 height 0
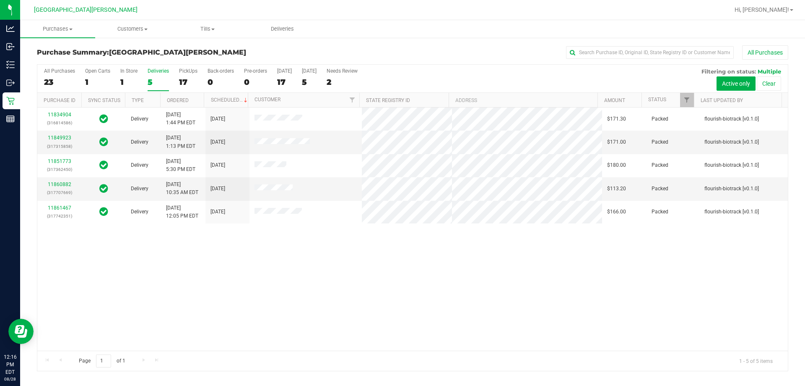
click at [176, 72] on div "All Purchases 23 Open Carts 1 In Store 1 Deliveries 5 PickUps 17 Back-orders 0 …" at bounding box center [412, 79] width 751 height 28
click at [182, 72] on div "PickUps" at bounding box center [188, 71] width 18 height 6
click at [0, 0] on input "PickUps 17" at bounding box center [0, 0] width 0 height 0
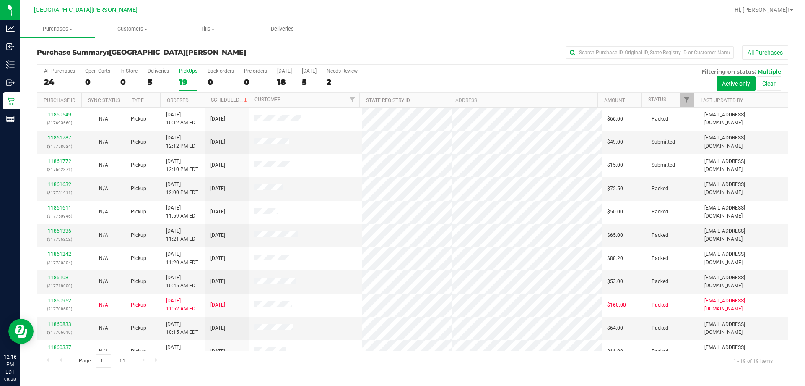
click at [187, 73] on div "PickUps" at bounding box center [188, 71] width 18 height 6
click at [0, 0] on input "PickUps 19" at bounding box center [0, 0] width 0 height 0
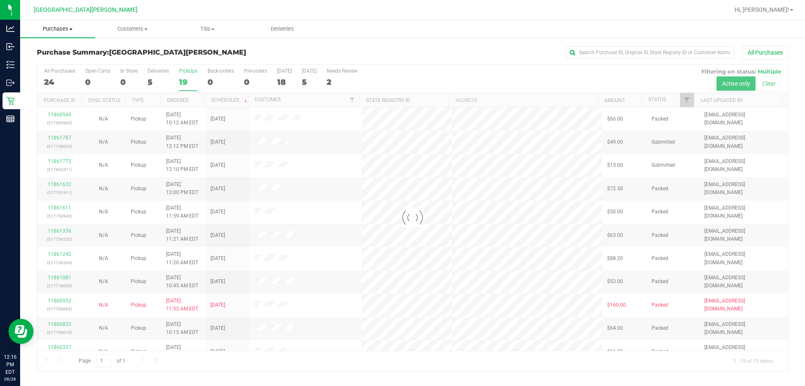
click at [60, 29] on span "Purchases" at bounding box center [57, 29] width 75 height 8
click at [45, 58] on span "Fulfillment" at bounding box center [46, 60] width 52 height 7
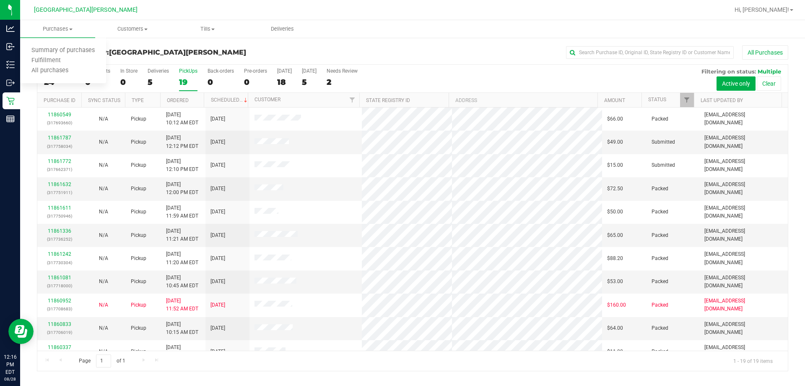
click at [186, 78] on div "19" at bounding box center [188, 82] width 18 height 10
click at [0, 0] on input "PickUps 19" at bounding box center [0, 0] width 0 height 0
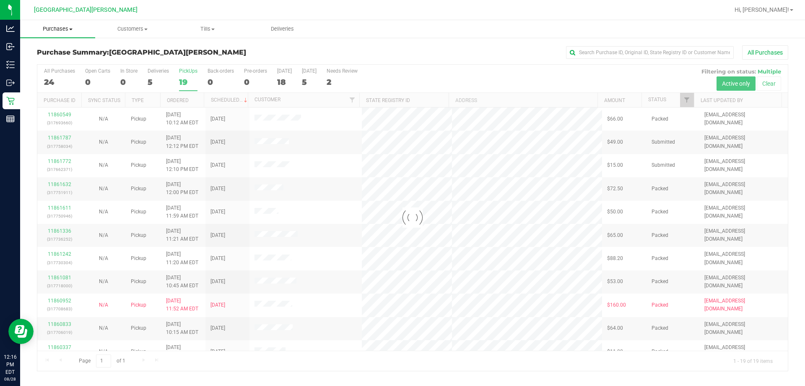
click at [61, 29] on span "Purchases" at bounding box center [57, 29] width 75 height 8
click at [32, 59] on span "Fulfillment" at bounding box center [46, 60] width 52 height 7
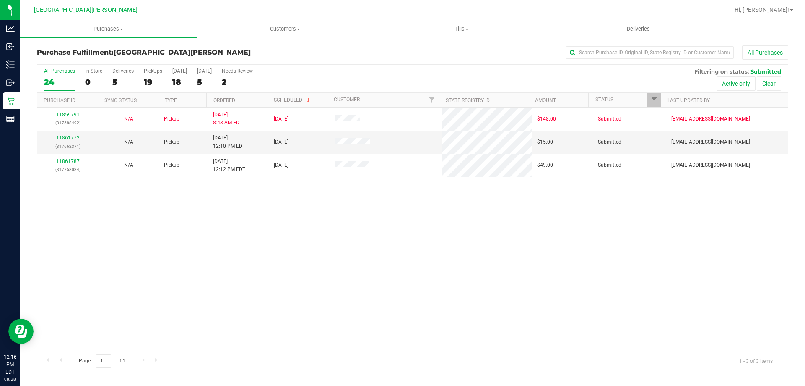
click at [220, 241] on div "11859791 (317588492) N/A Pickup 8/28/2025 8:43 AM EDT 8/28/2025 $148.00 Submitt…" at bounding box center [412, 228] width 751 height 243
click at [65, 136] on link "11861772" at bounding box center [67, 138] width 23 height 6
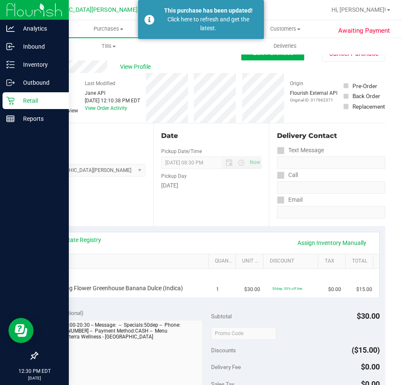
click at [16, 103] on p "Retail" at bounding box center [40, 101] width 50 height 10
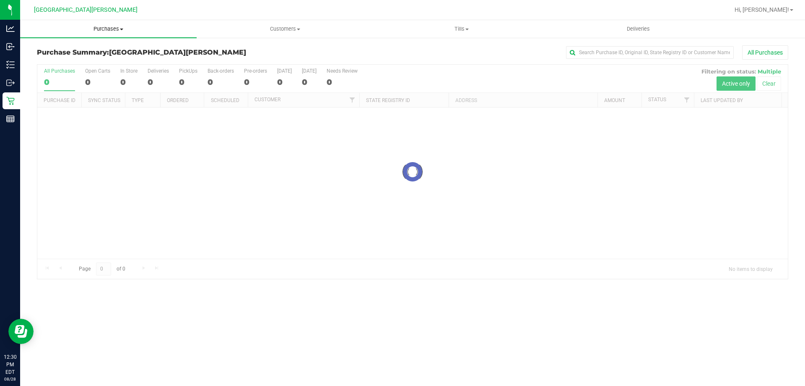
click at [114, 28] on span "Purchases" at bounding box center [108, 29] width 177 height 8
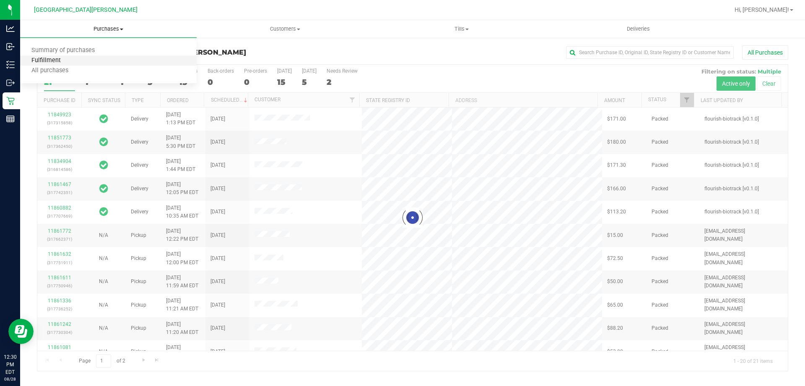
click at [68, 57] on span "Fulfillment" at bounding box center [46, 60] width 52 height 7
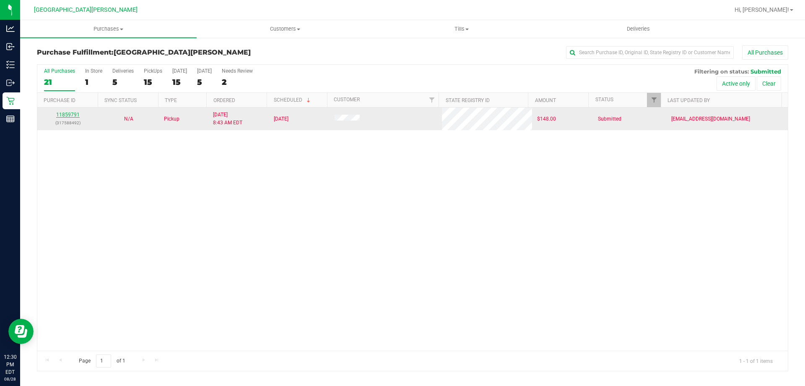
click at [70, 112] on link "11859791" at bounding box center [67, 115] width 23 height 6
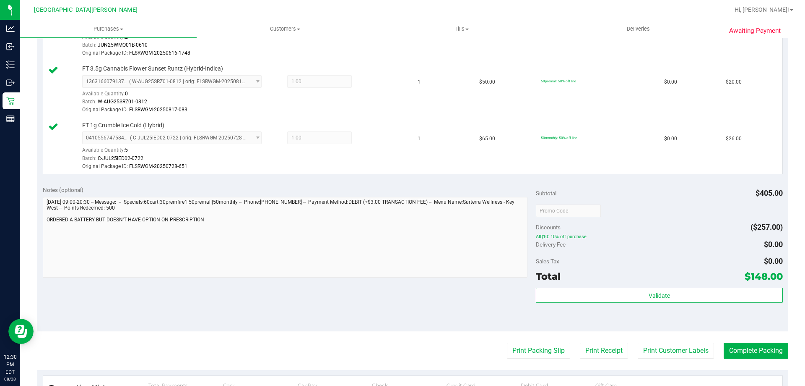
scroll to position [503, 0]
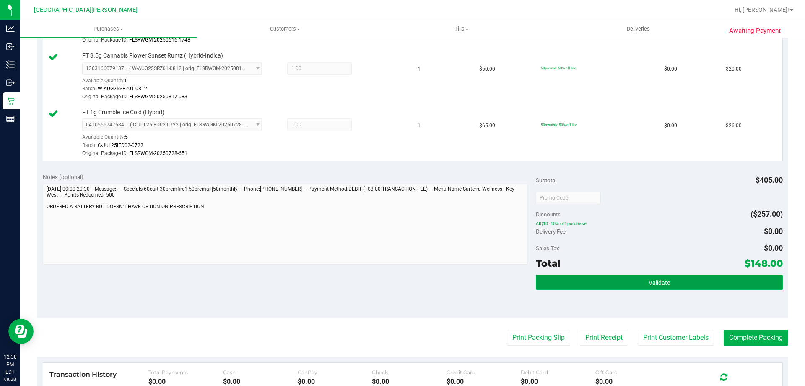
click at [596, 278] on button "Validate" at bounding box center [659, 281] width 247 height 15
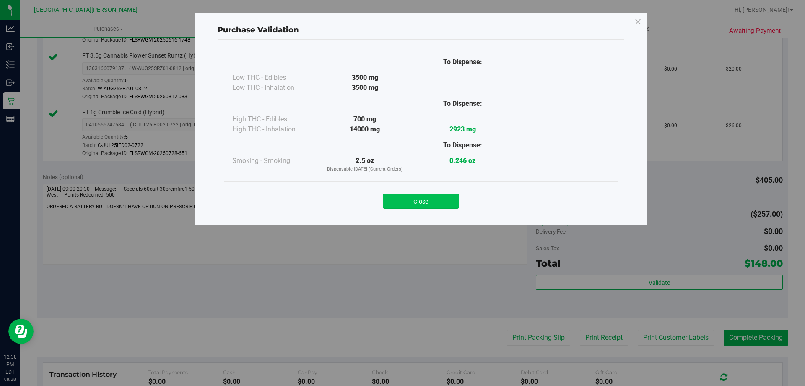
click at [427, 203] on button "Close" at bounding box center [421, 200] width 76 height 15
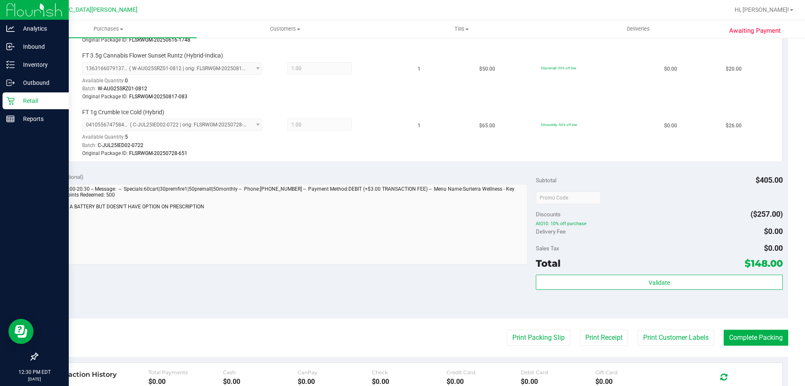
click at [0, 108] on link "Retail" at bounding box center [34, 101] width 69 height 18
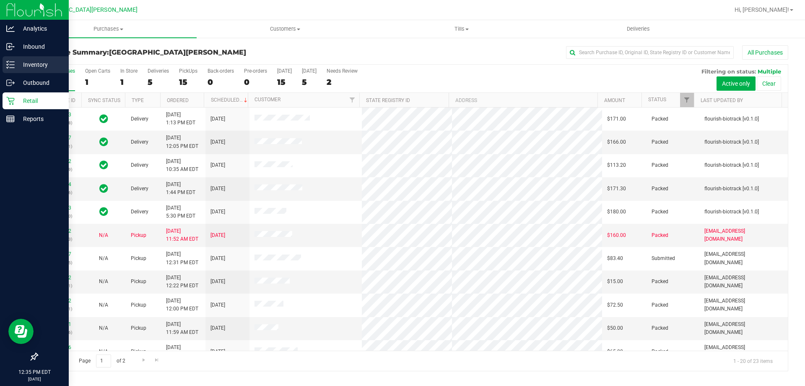
click at [21, 68] on p "Inventory" at bounding box center [40, 65] width 50 height 10
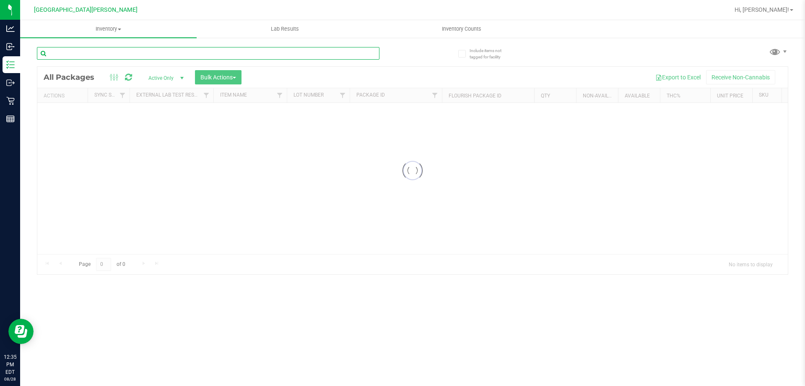
click at [133, 54] on input "text" at bounding box center [208, 53] width 343 height 13
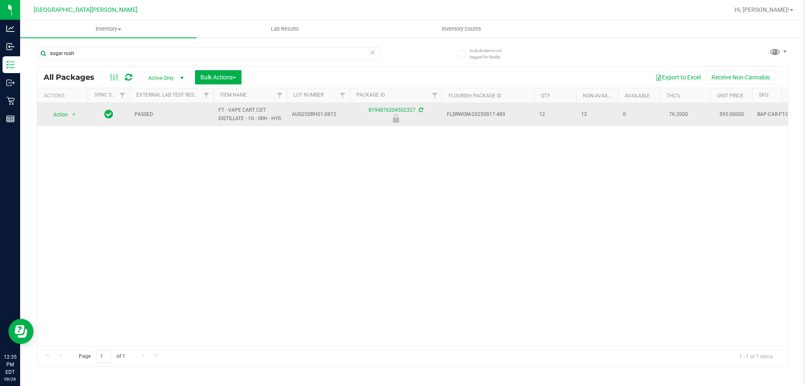
click at [238, 115] on span "FT - VAPE CART CDT DISTILLATE - 1G - SRH - HYS" at bounding box center [250, 114] width 63 height 16
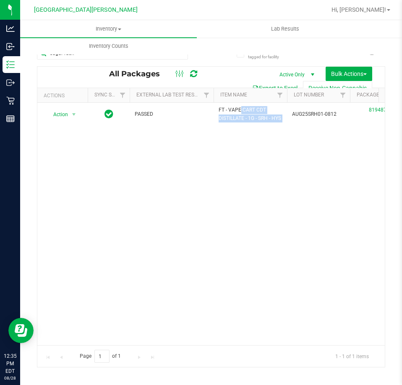
click at [125, 190] on div "Action Action Edit attributes Global inventory Locate package Package audit log…" at bounding box center [210, 224] width 347 height 242
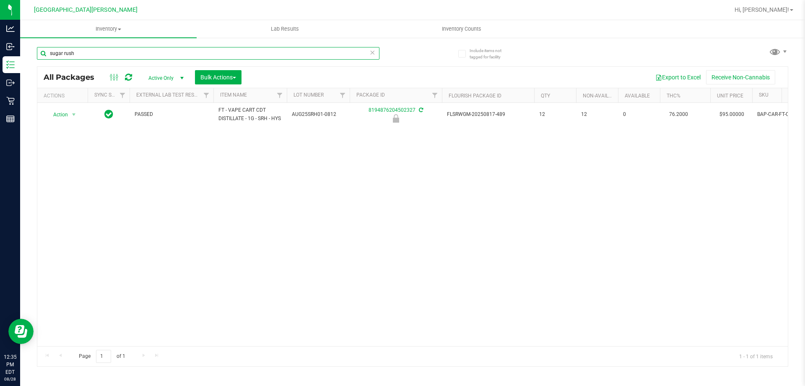
click at [100, 52] on input "sugar rush" at bounding box center [208, 53] width 343 height 13
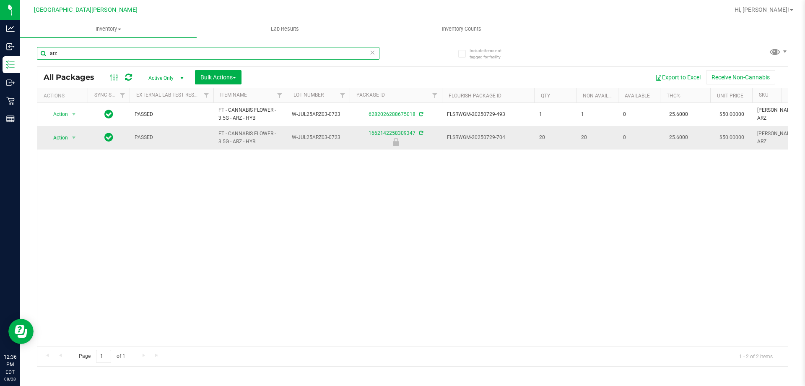
type input "arz"
click at [63, 141] on span "Action" at bounding box center [57, 138] width 23 height 12
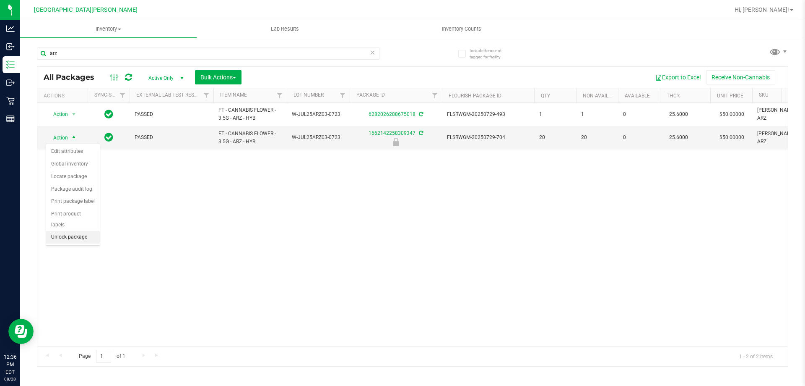
click at [73, 231] on li "Unlock package" at bounding box center [73, 237] width 54 height 13
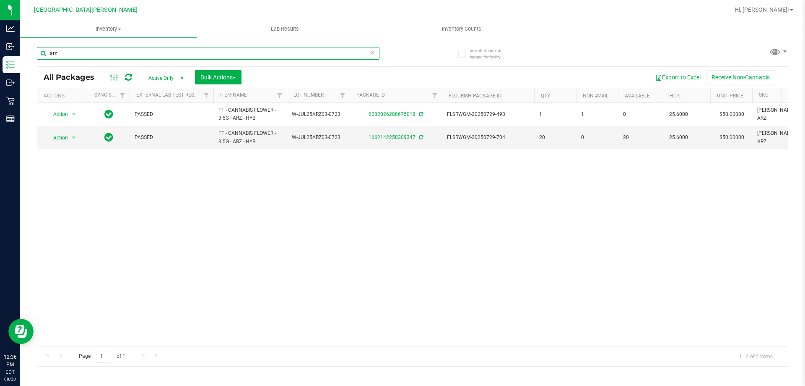
click at [147, 52] on input "arz" at bounding box center [208, 53] width 343 height 13
type input "g"
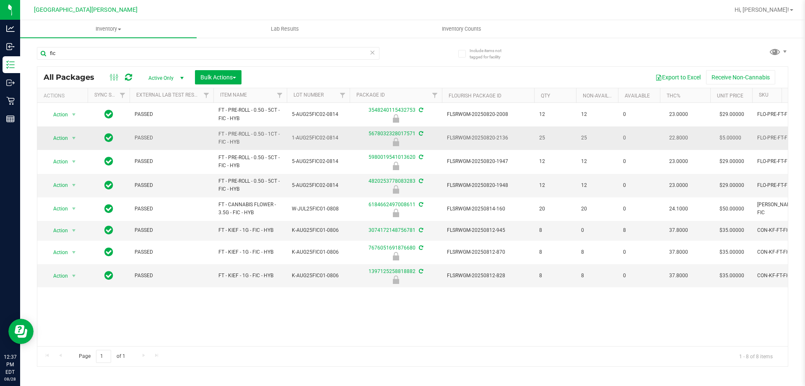
click at [227, 138] on span "FT - PRE-ROLL - 0.5G - 1CT - FIC - HYB" at bounding box center [250, 138] width 63 height 16
copy tr "FT - PRE-ROLL - 0.5G - 1CT - FIC - HYB"
click at [94, 51] on input "fic" at bounding box center [208, 53] width 343 height 13
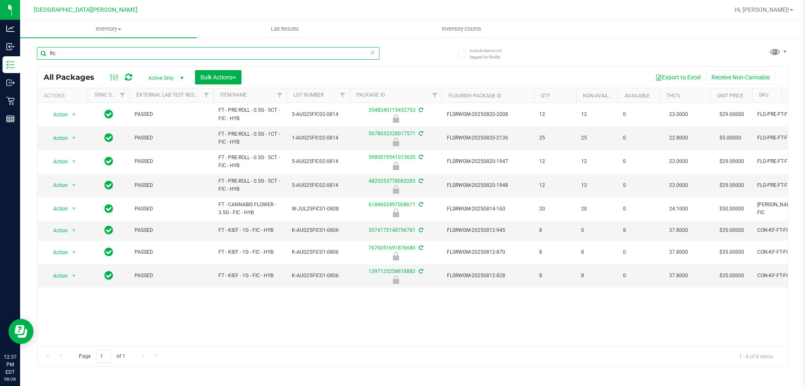
click at [94, 51] on input "fic" at bounding box center [208, 53] width 343 height 13
paste input "FT - PRE-ROLL - 0.5G - 1CT - FIC - HYB"
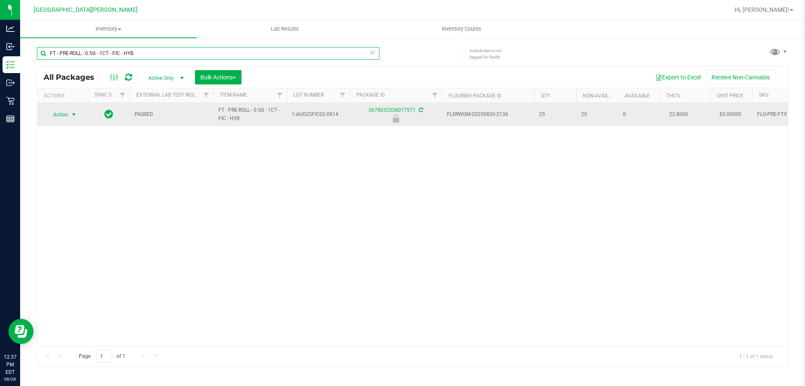
type input "FT - PRE-ROLL - 0.5G - 1CT - FIC - HYB"
click at [64, 107] on td "Action Action Edit attributes Global inventory Locate package Package audit log…" at bounding box center [62, 114] width 50 height 23
click at [63, 114] on span "Action" at bounding box center [57, 115] width 23 height 12
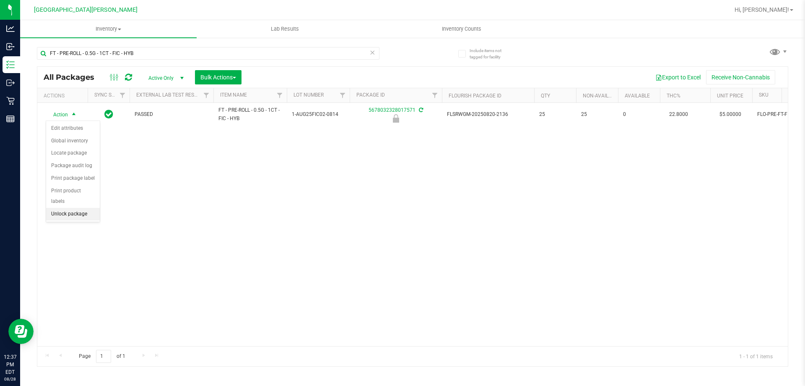
click at [74, 208] on li "Unlock package" at bounding box center [73, 214] width 54 height 13
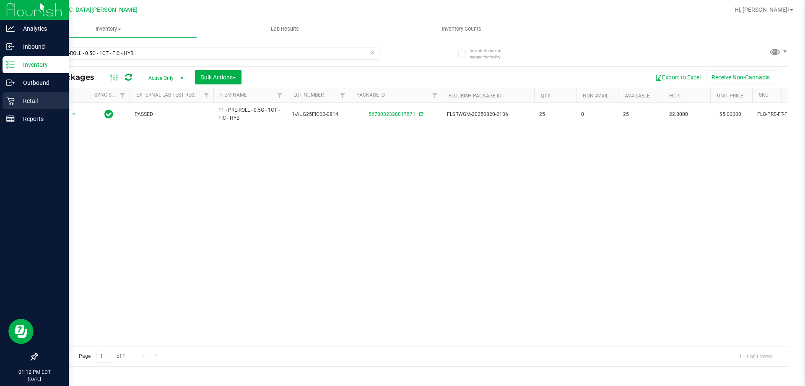
click at [10, 99] on icon at bounding box center [10, 100] width 8 height 8
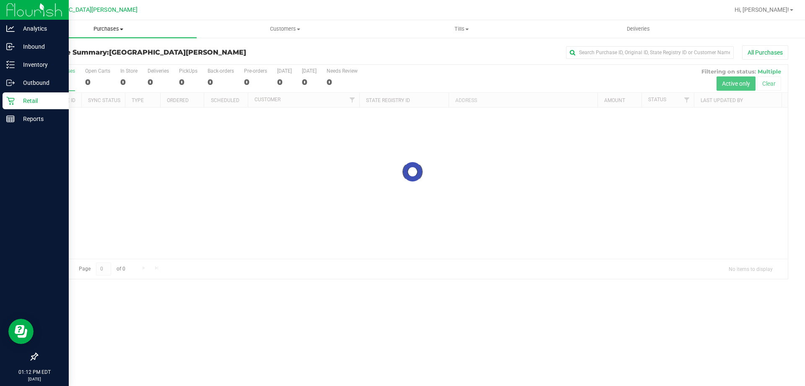
click at [110, 29] on span "Purchases" at bounding box center [108, 29] width 177 height 8
click at [75, 56] on li "Fulfillment" at bounding box center [108, 61] width 177 height 10
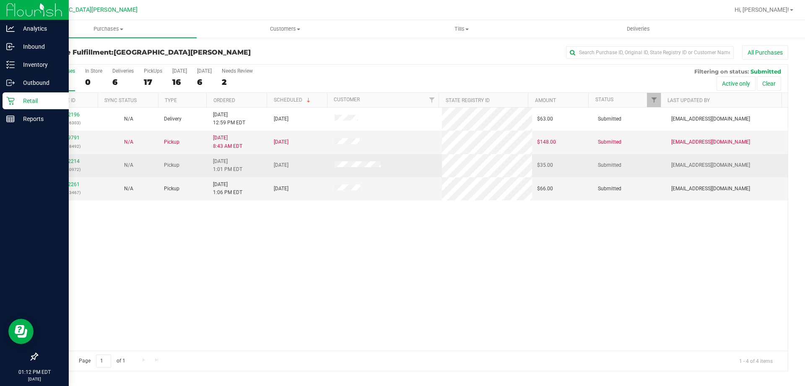
click at [49, 161] on div "11862214 (317780972)" at bounding box center [67, 165] width 51 height 16
click at [59, 160] on link "11862214" at bounding box center [67, 161] width 23 height 6
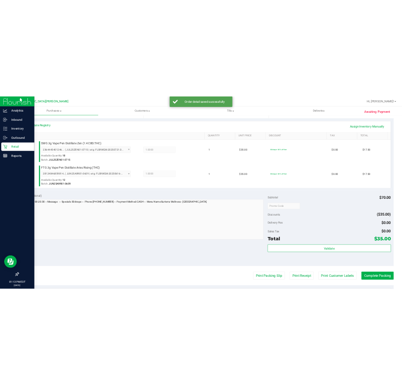
scroll to position [210, 0]
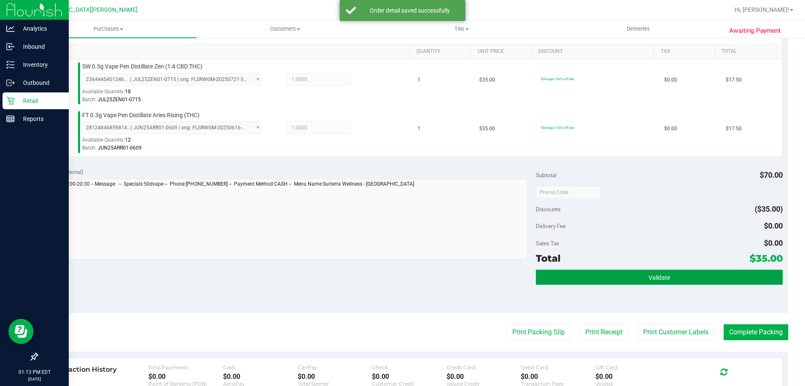
click at [624, 271] on button "Validate" at bounding box center [659, 276] width 247 height 15
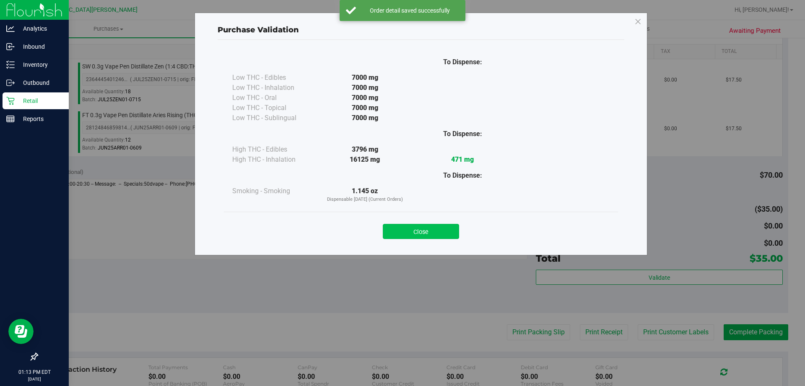
click at [445, 234] on button "Close" at bounding box center [421, 231] width 76 height 15
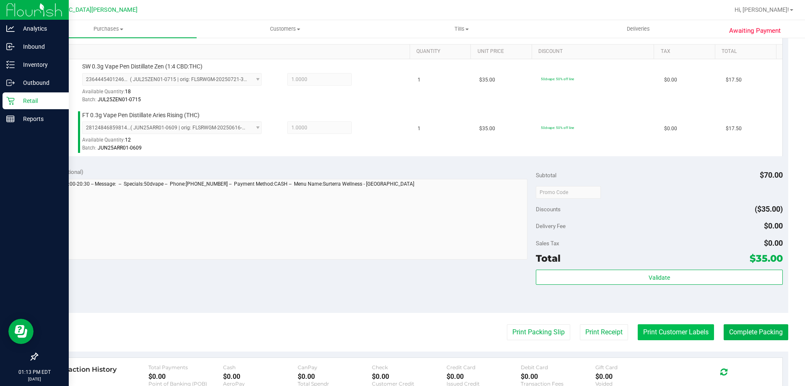
click at [668, 336] on button "Print Customer Labels" at bounding box center [676, 332] width 76 height 16
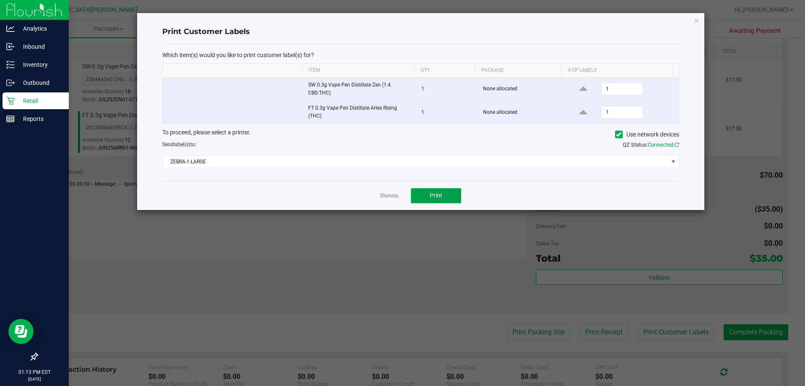
click at [432, 195] on span "Print" at bounding box center [436, 195] width 13 height 7
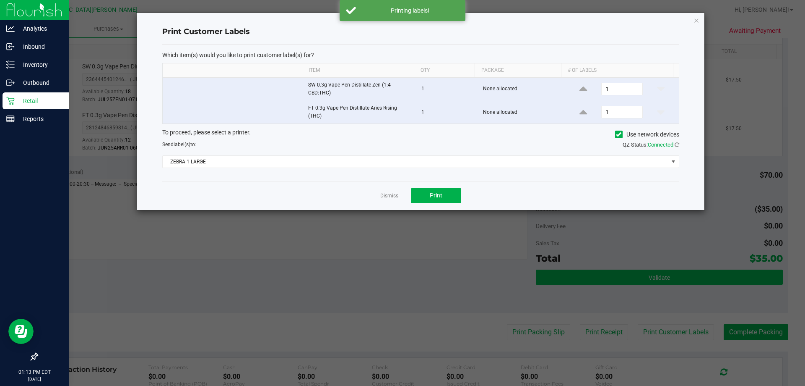
drag, startPoint x: 388, startPoint y: 195, endPoint x: 624, endPoint y: 272, distance: 248.3
click at [388, 195] on link "Dismiss" at bounding box center [389, 195] width 18 height 7
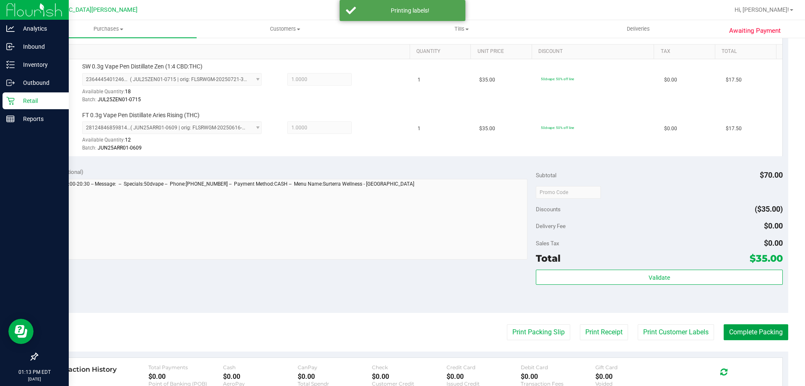
drag, startPoint x: 744, startPoint y: 332, endPoint x: 644, endPoint y: 188, distance: 175.8
click at [742, 329] on button "Complete Packing" at bounding box center [756, 332] width 65 height 16
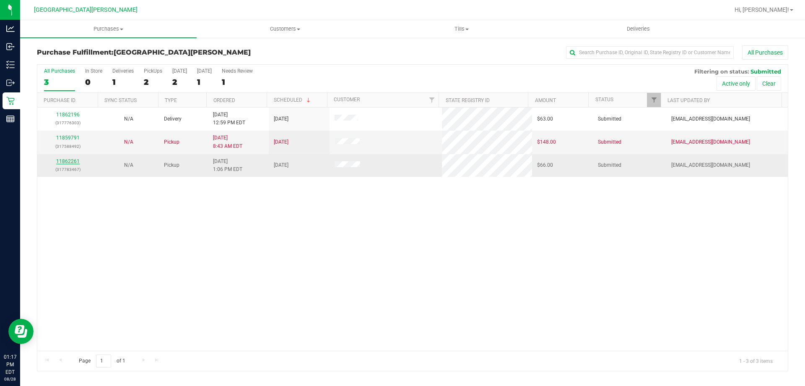
click at [69, 159] on link "11862261" at bounding box center [67, 161] width 23 height 6
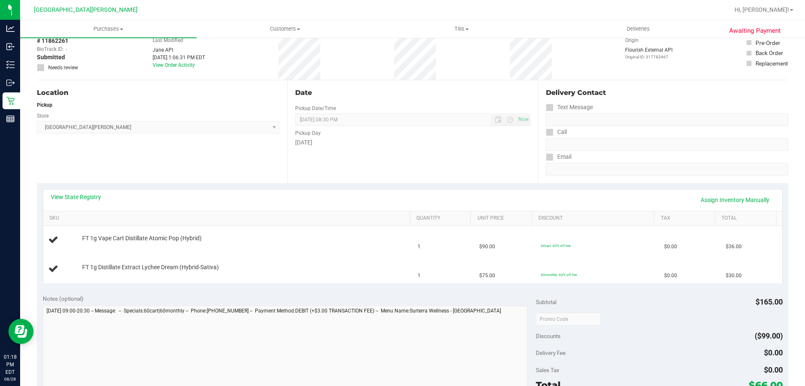
scroll to position [84, 0]
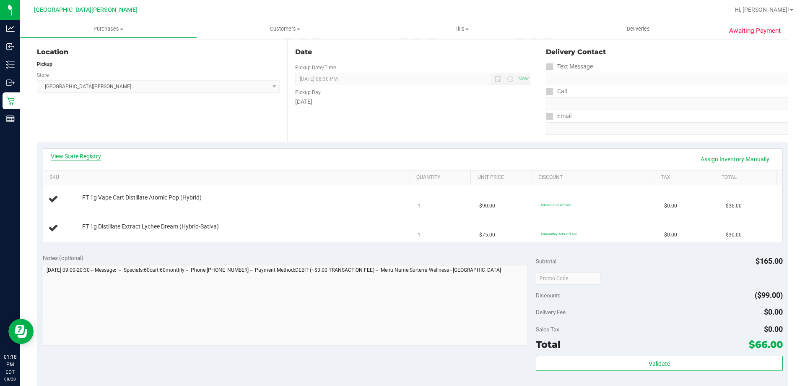
click at [100, 158] on link "View State Registry" at bounding box center [76, 156] width 50 height 8
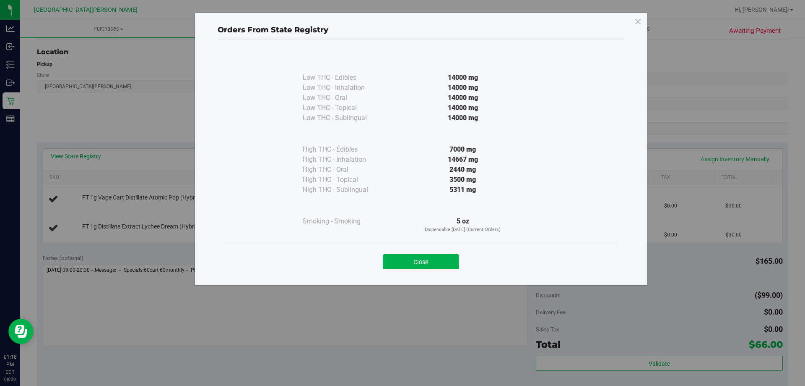
click at [405, 251] on div "Close" at bounding box center [421, 258] width 382 height 21
click at [405, 255] on button "Close" at bounding box center [421, 261] width 76 height 15
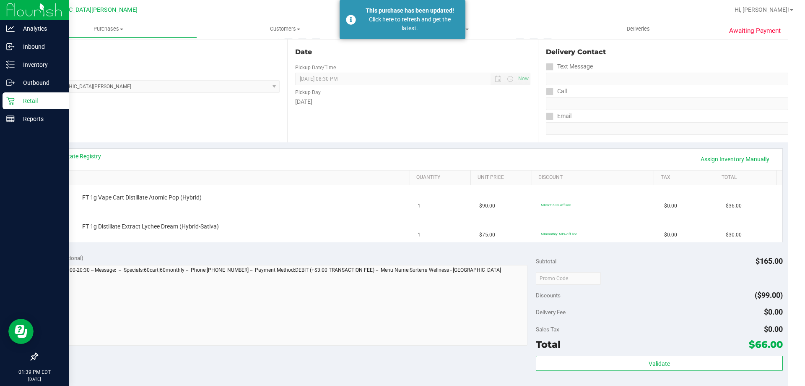
click at [22, 104] on p "Retail" at bounding box center [40, 101] width 50 height 10
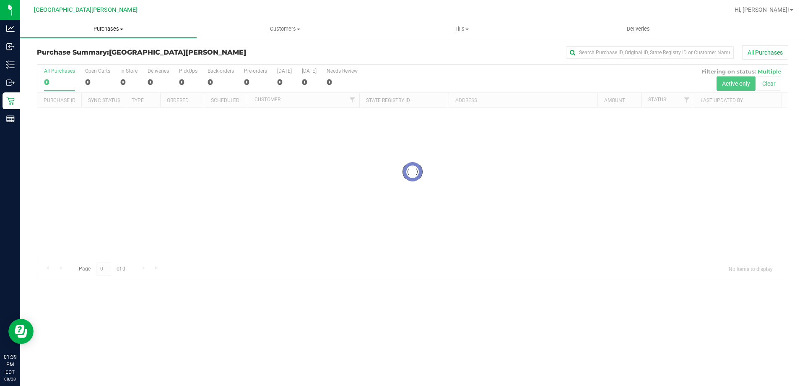
click at [104, 27] on span "Purchases" at bounding box center [108, 29] width 177 height 8
click at [73, 59] on li "Fulfillment" at bounding box center [108, 61] width 177 height 10
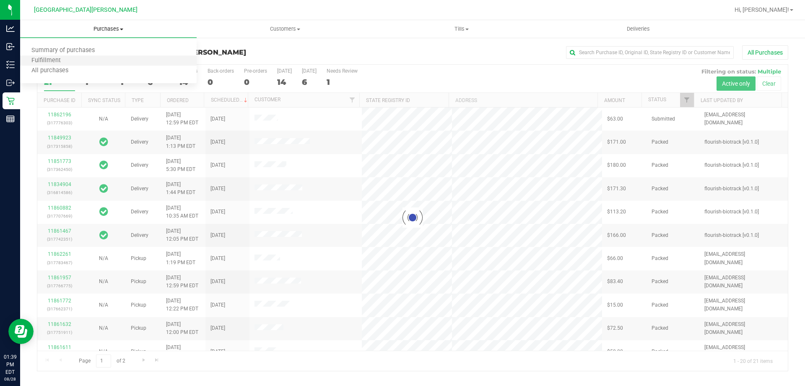
click at [73, 59] on li "Fulfillment" at bounding box center [108, 61] width 177 height 10
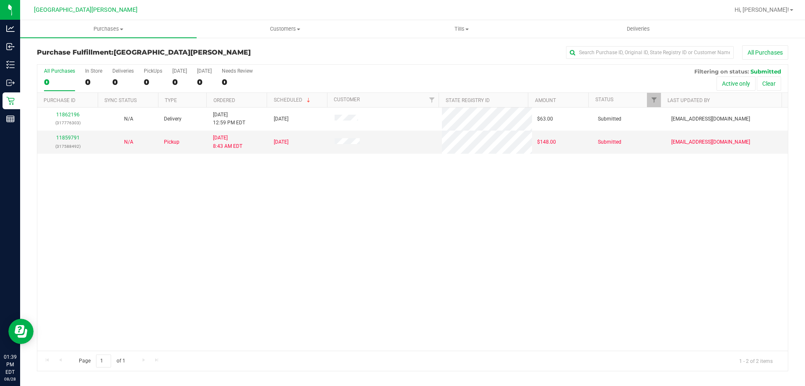
click at [186, 214] on div "11862196 (317776303) N/A Delivery 8/28/2025 12:59 PM EDT 8/29/2025 $63.00 Submi…" at bounding box center [412, 228] width 751 height 243
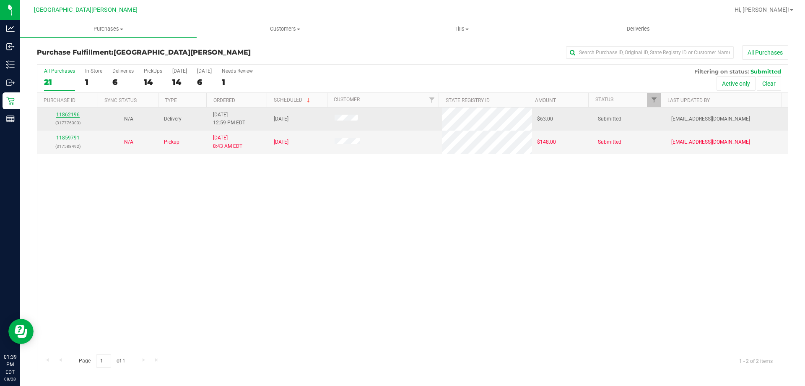
click at [62, 113] on link "11862196" at bounding box center [67, 115] width 23 height 6
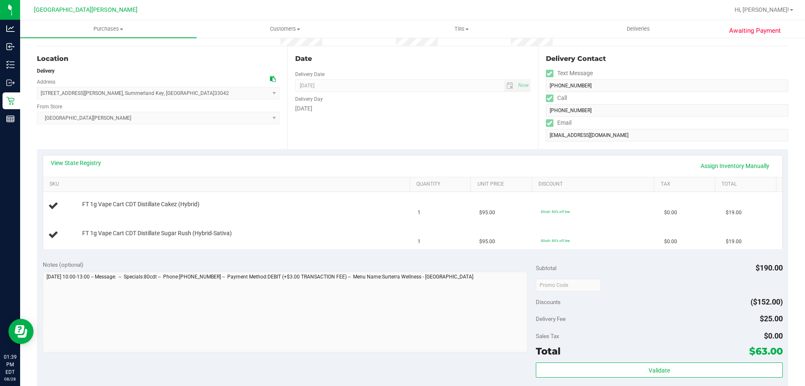
scroll to position [84, 0]
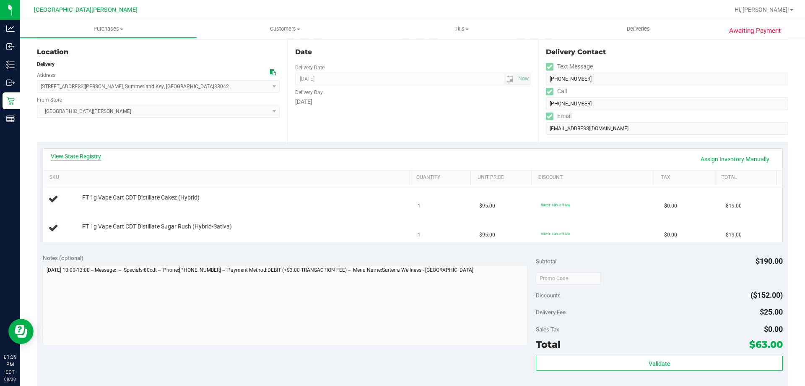
click at [69, 153] on link "View State Registry" at bounding box center [76, 156] width 50 height 8
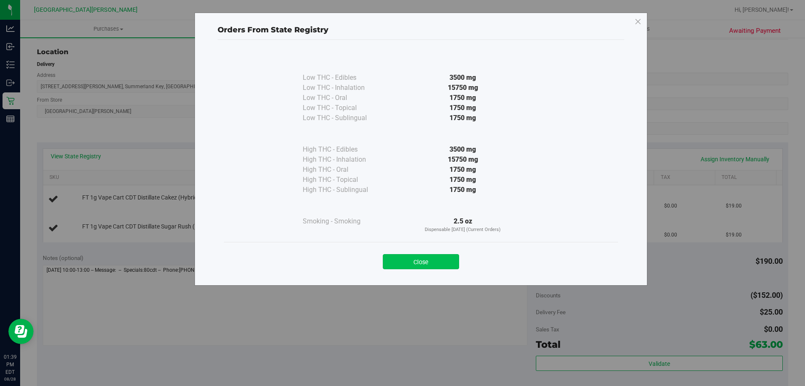
click at [396, 256] on button "Close" at bounding box center [421, 261] width 76 height 15
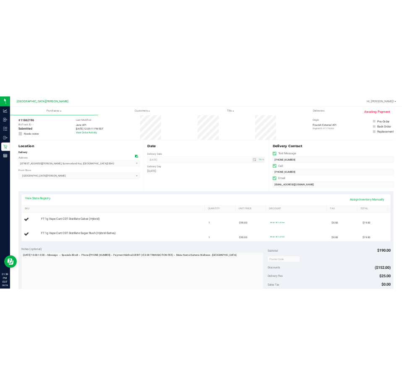
scroll to position [0, 0]
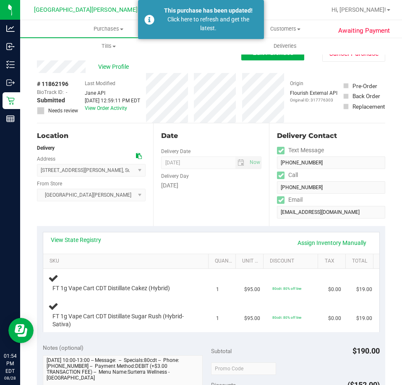
click at [210, 59] on div "Back Edit Purchase Cancel Purchase" at bounding box center [211, 52] width 348 height 15
click at [181, 31] on div "Click here to refresh and get the latest." at bounding box center [208, 24] width 99 height 18
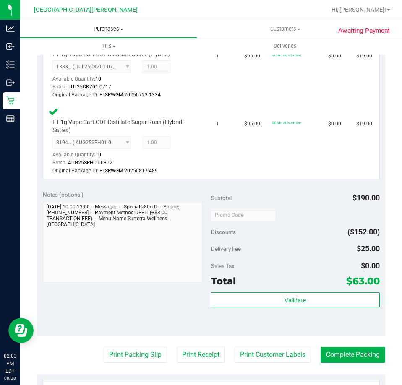
scroll to position [167, 0]
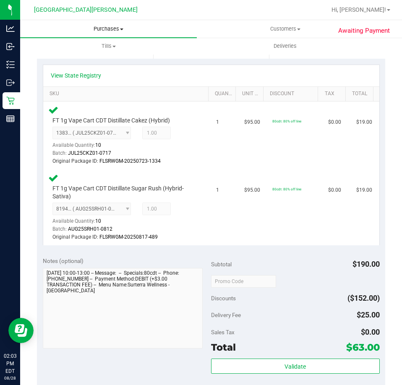
drag, startPoint x: 103, startPoint y: 32, endPoint x: 101, endPoint y: 48, distance: 16.4
click at [103, 32] on span "Purchases" at bounding box center [108, 29] width 177 height 8
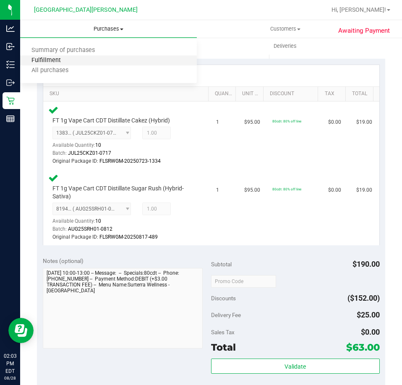
click at [55, 58] on span "Fulfillment" at bounding box center [46, 60] width 52 height 7
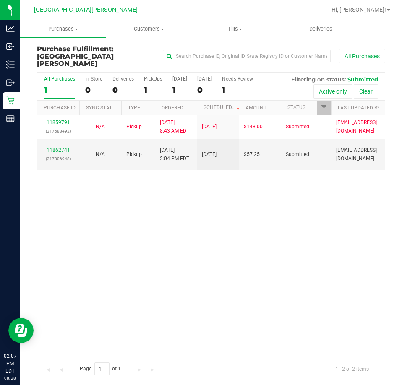
click at [118, 199] on div "11859791 (317588492) N/A Pickup 8/28/2025 8:43 AM EDT 8/28/2025 $148.00 Submitt…" at bounding box center [210, 236] width 347 height 242
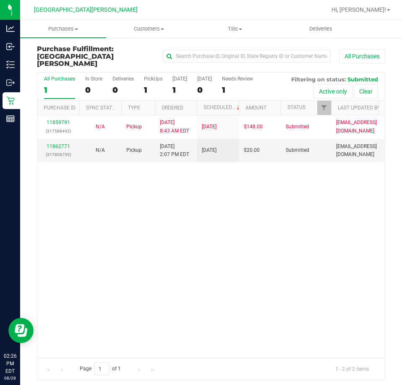
click at [195, 211] on div "11859791 (317588492) N/A Pickup 8/28/2025 8:43 AM EDT 8/28/2025 $148.00 Submitt…" at bounding box center [210, 236] width 347 height 242
click at [160, 272] on div "11859791 (317588492) N/A Pickup 8/28/2025 8:43 AM EDT 8/28/2025 $148.00 Submitt…" at bounding box center [210, 236] width 347 height 242
